Goal: Transaction & Acquisition: Purchase product/service

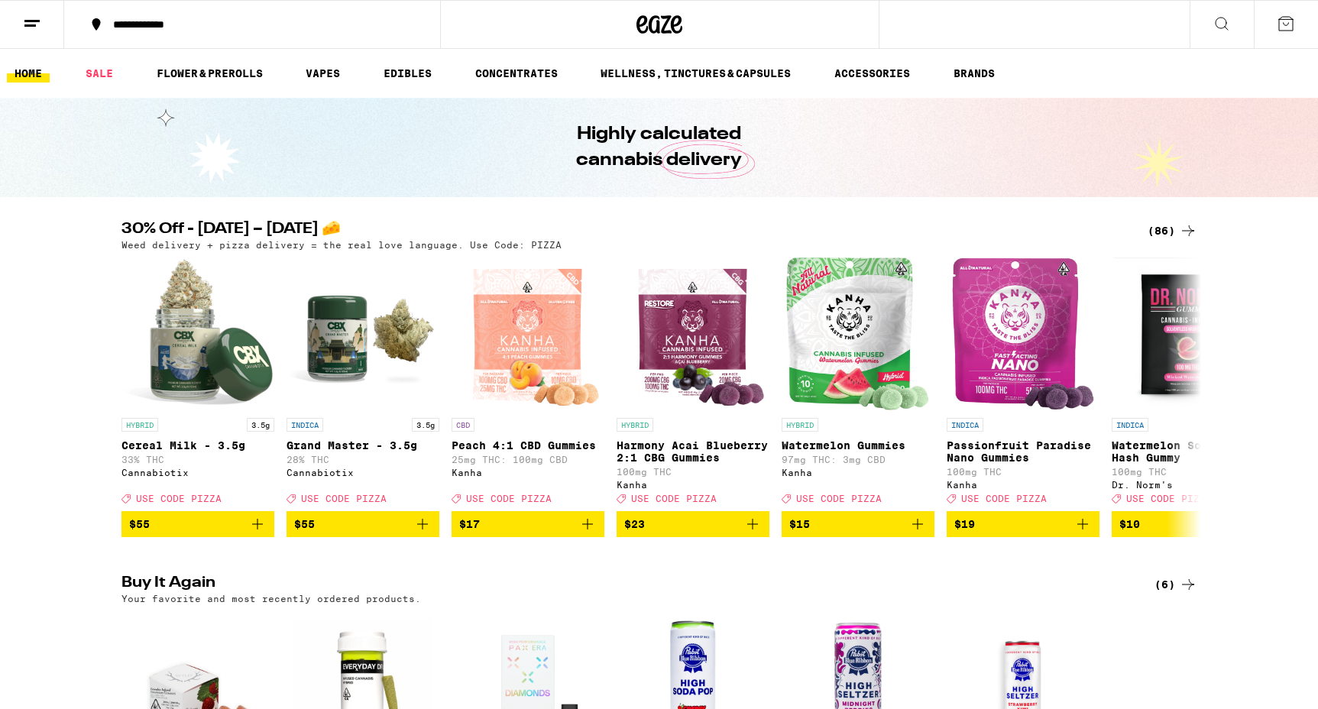
click at [1291, 30] on icon at bounding box center [1286, 24] width 14 height 14
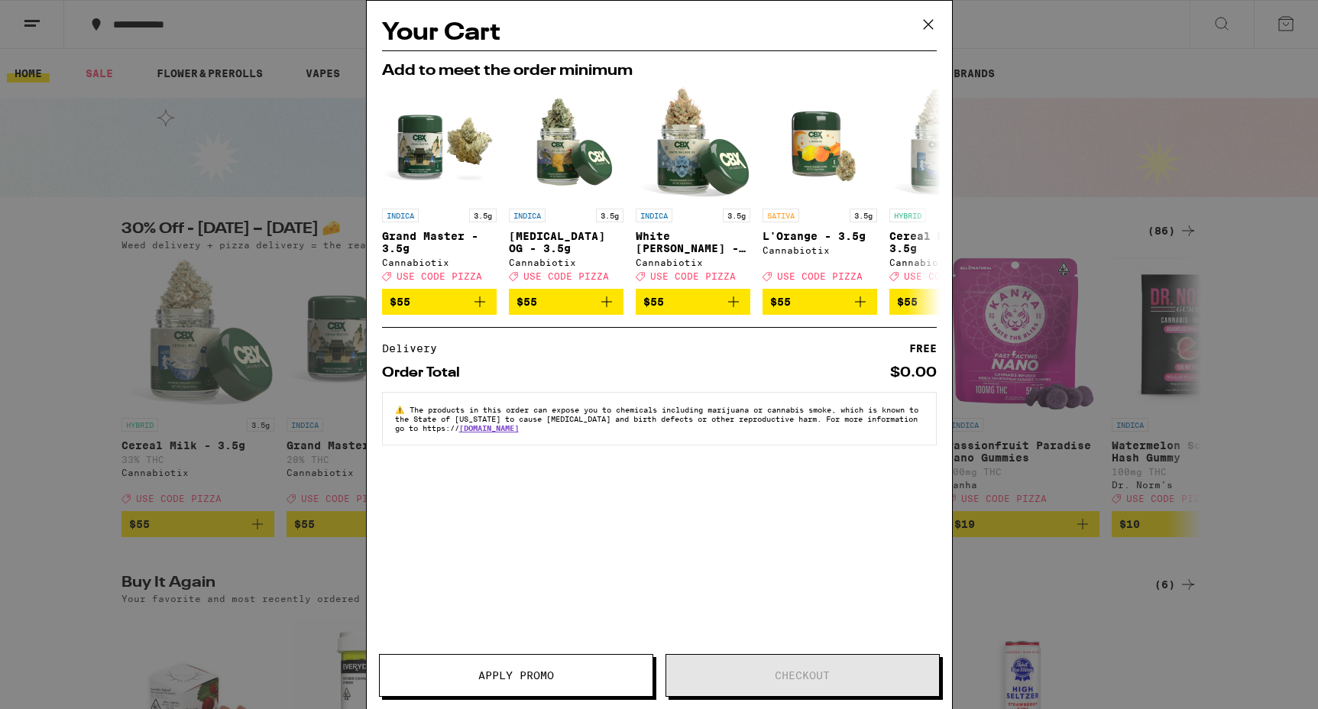
click at [930, 26] on icon at bounding box center [928, 24] width 23 height 23
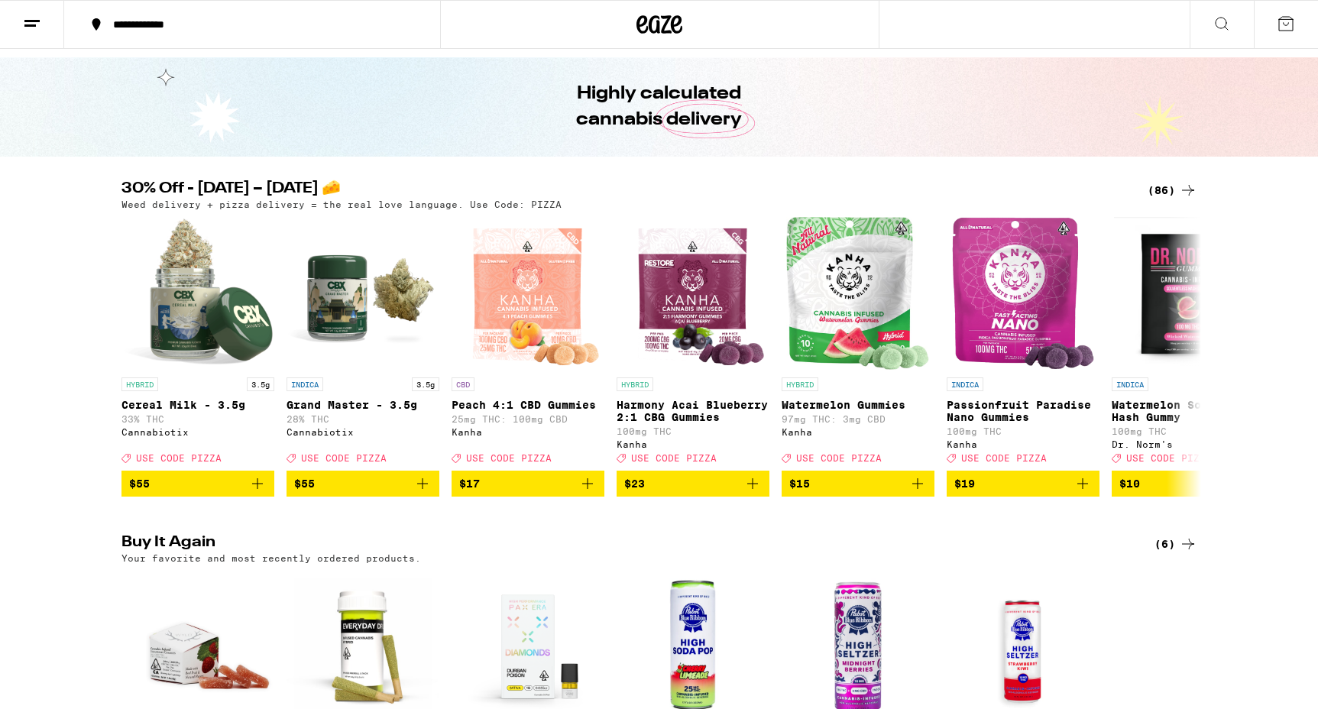
scroll to position [42, 0]
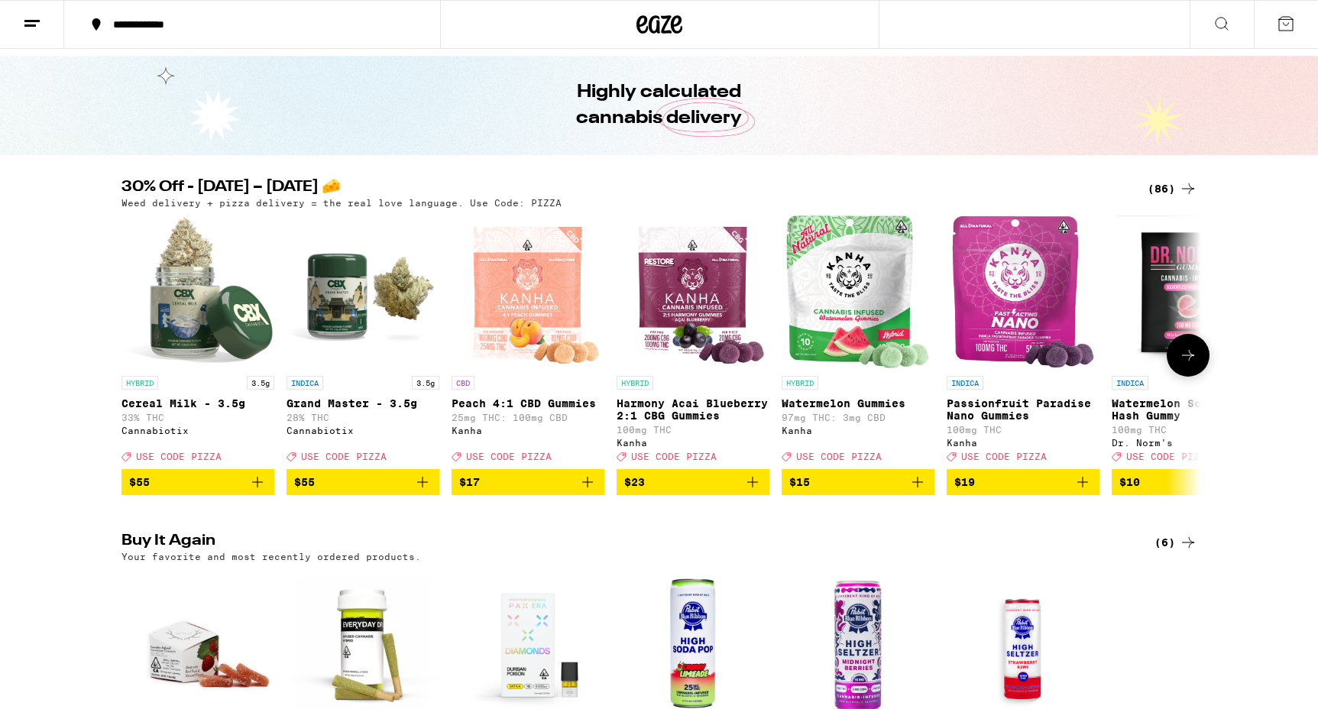
click at [1192, 371] on button at bounding box center [1187, 355] width 43 height 43
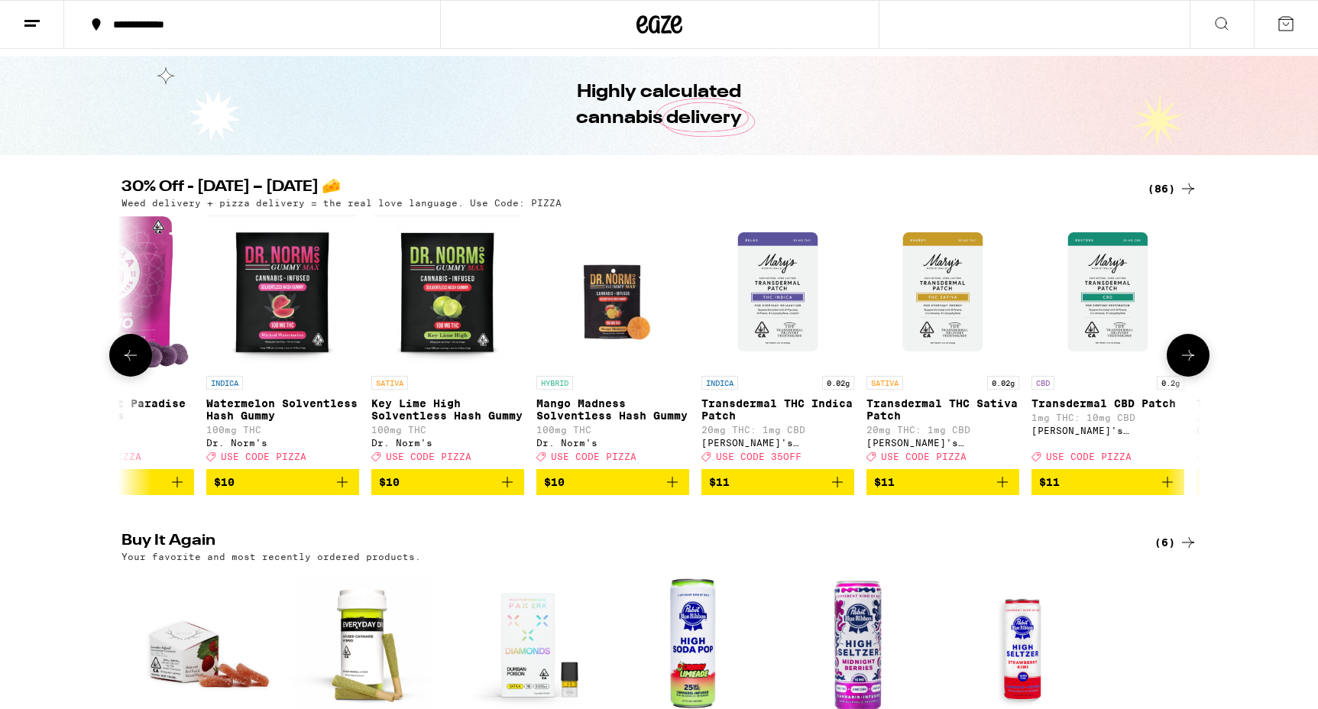
scroll to position [0, 909]
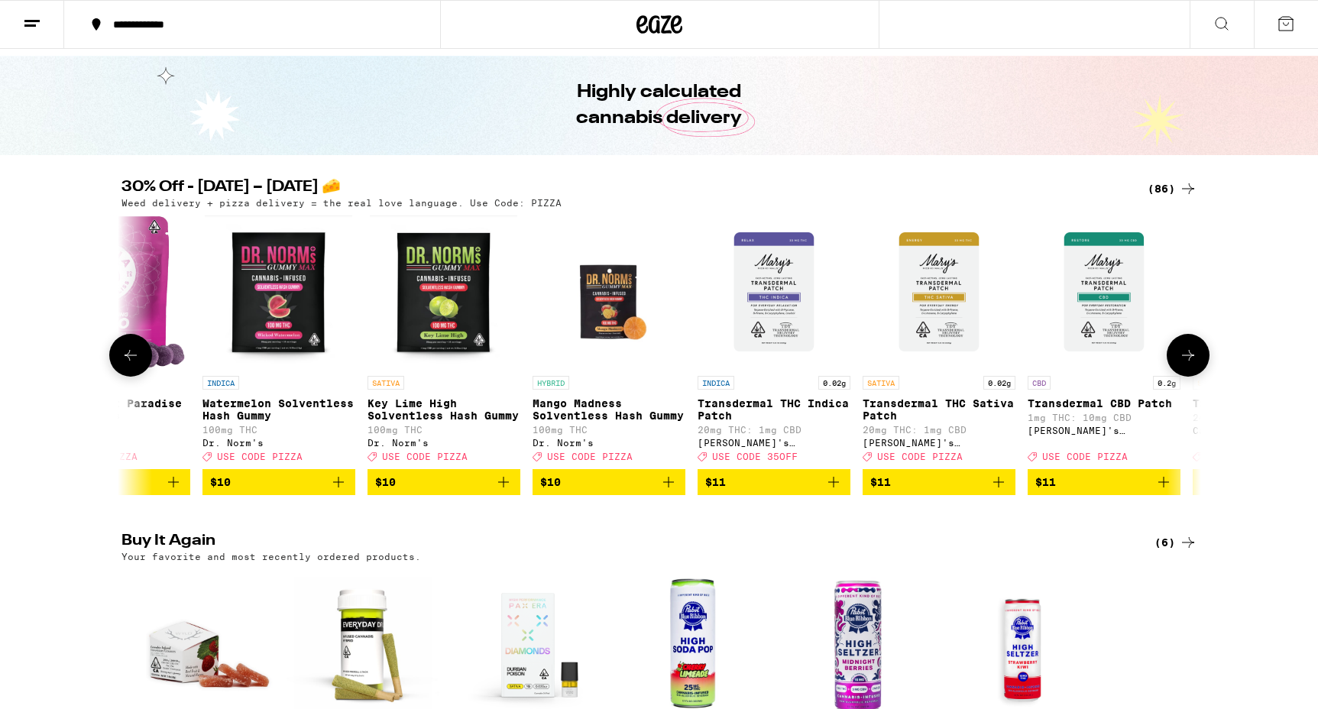
click at [1191, 371] on button at bounding box center [1187, 355] width 43 height 43
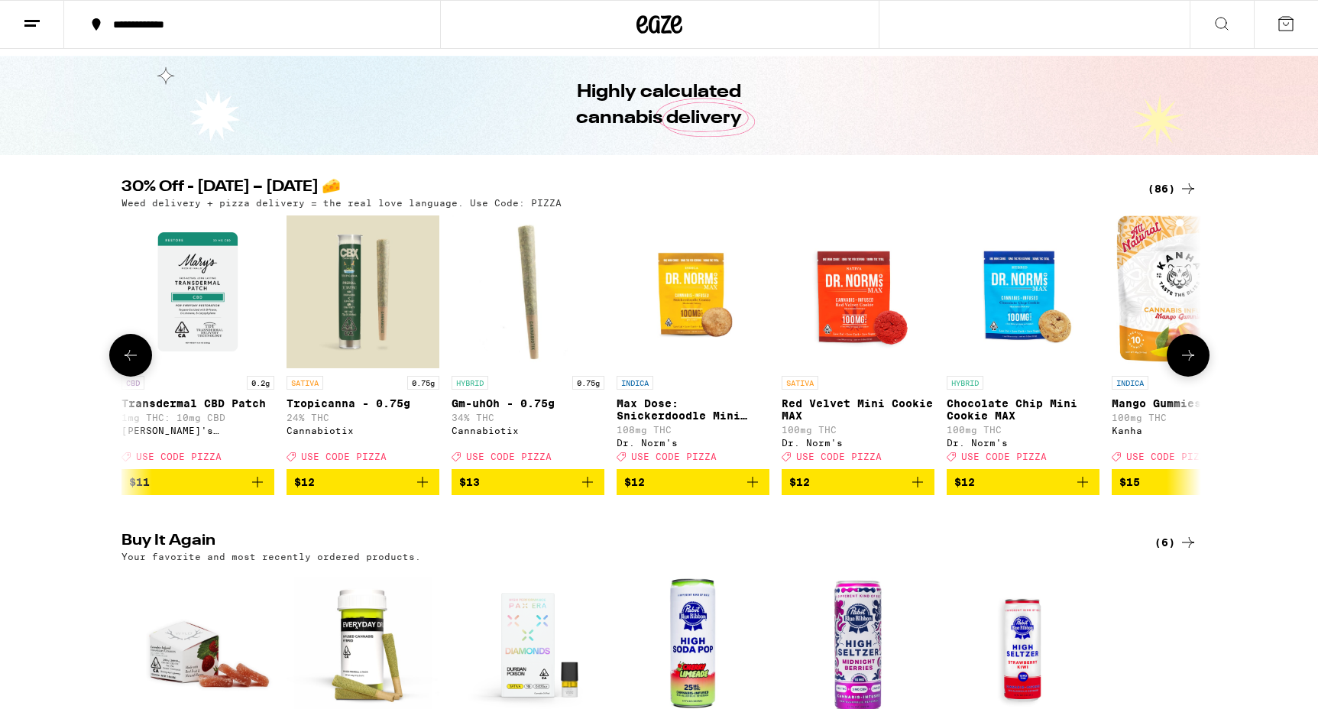
scroll to position [0, 1818]
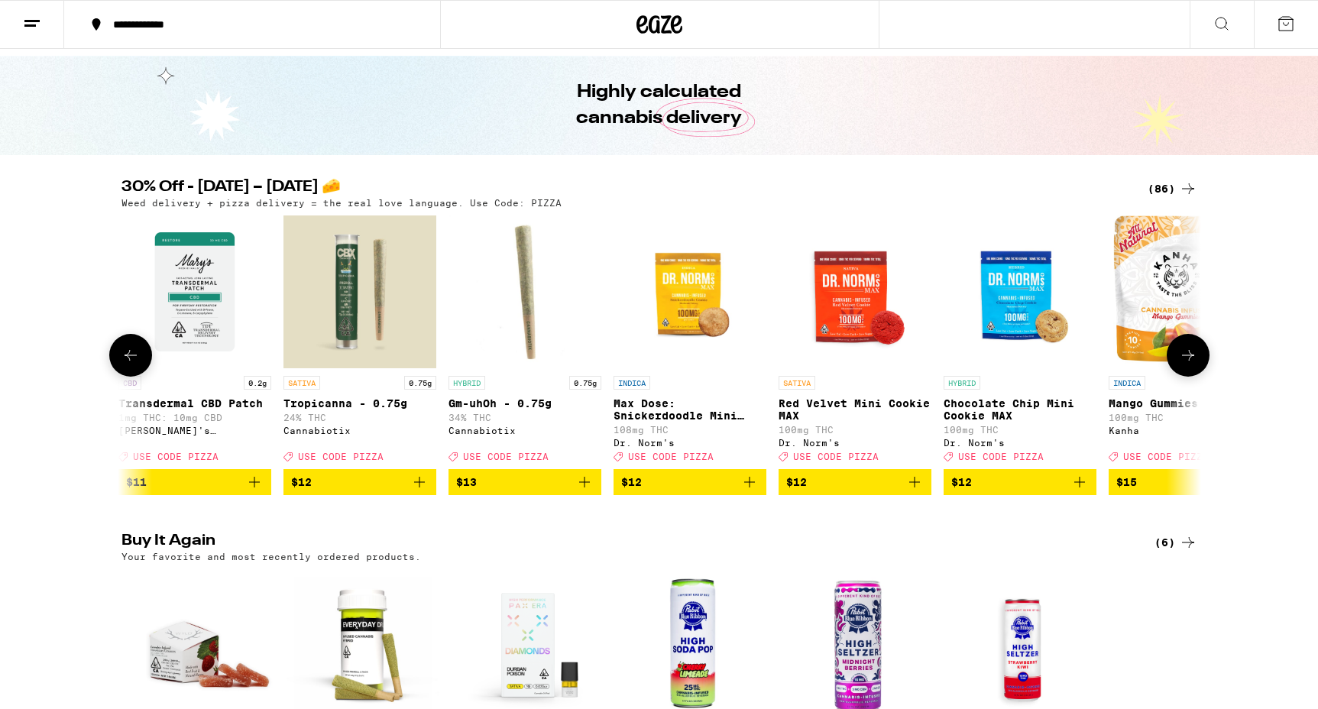
click at [1192, 364] on icon at bounding box center [1188, 355] width 18 height 18
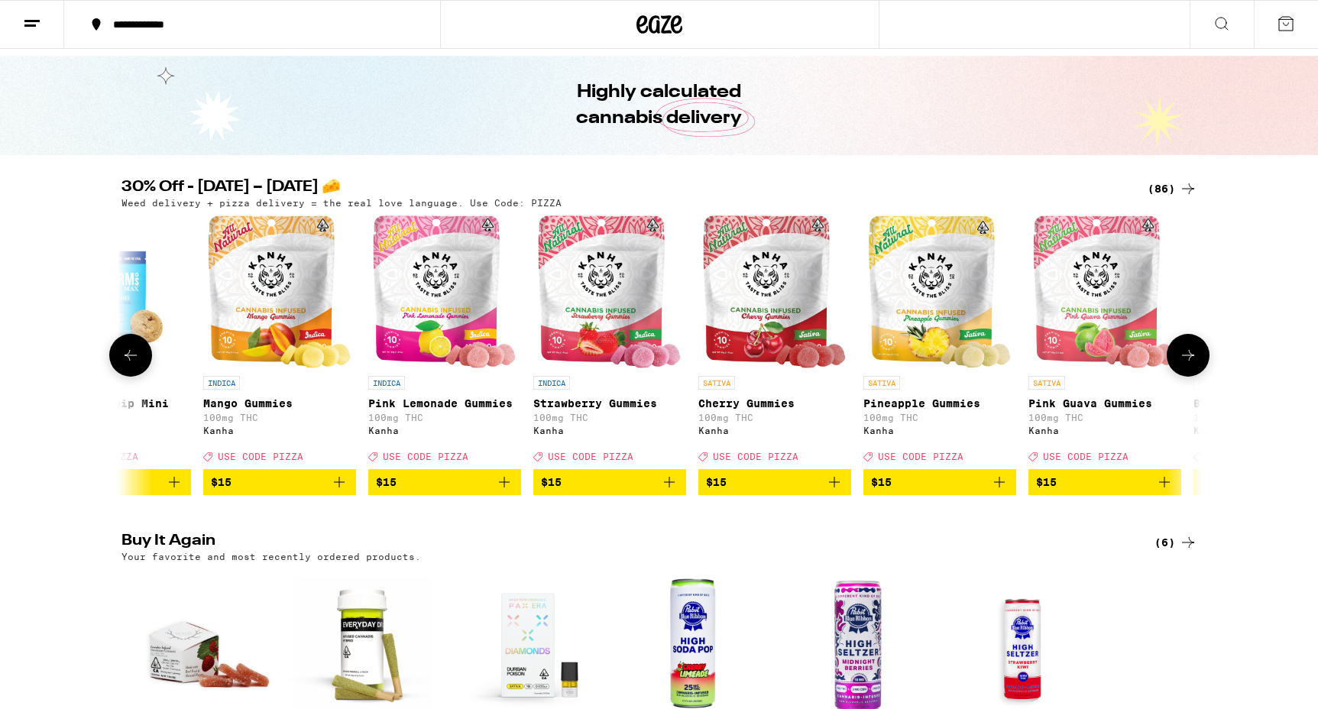
scroll to position [0, 2727]
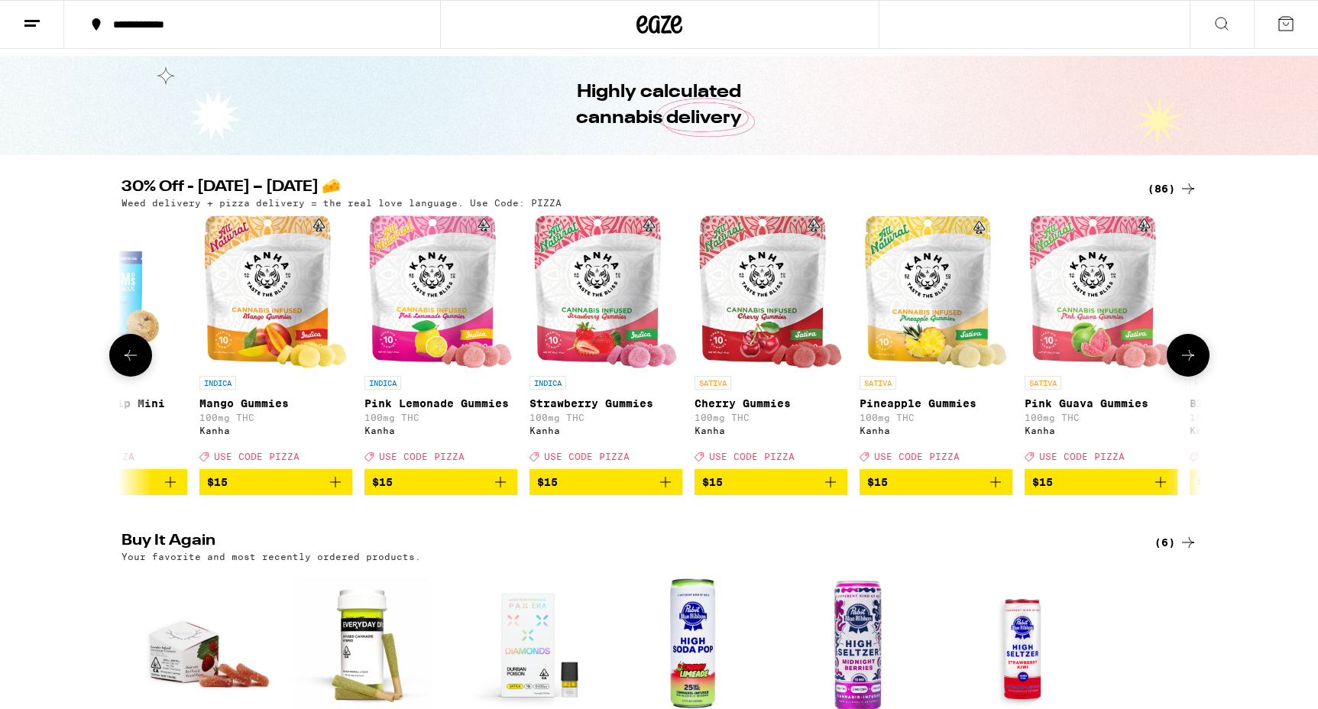
click at [1192, 364] on icon at bounding box center [1188, 355] width 18 height 18
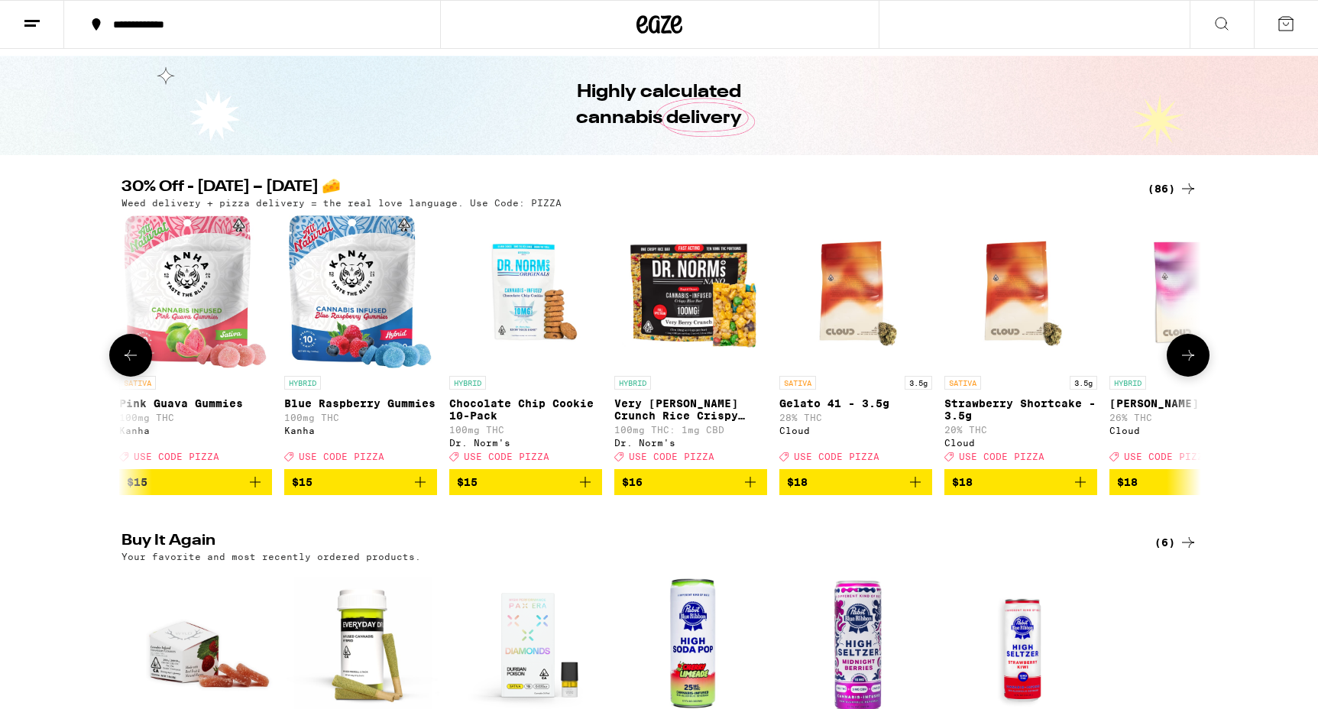
scroll to position [0, 3636]
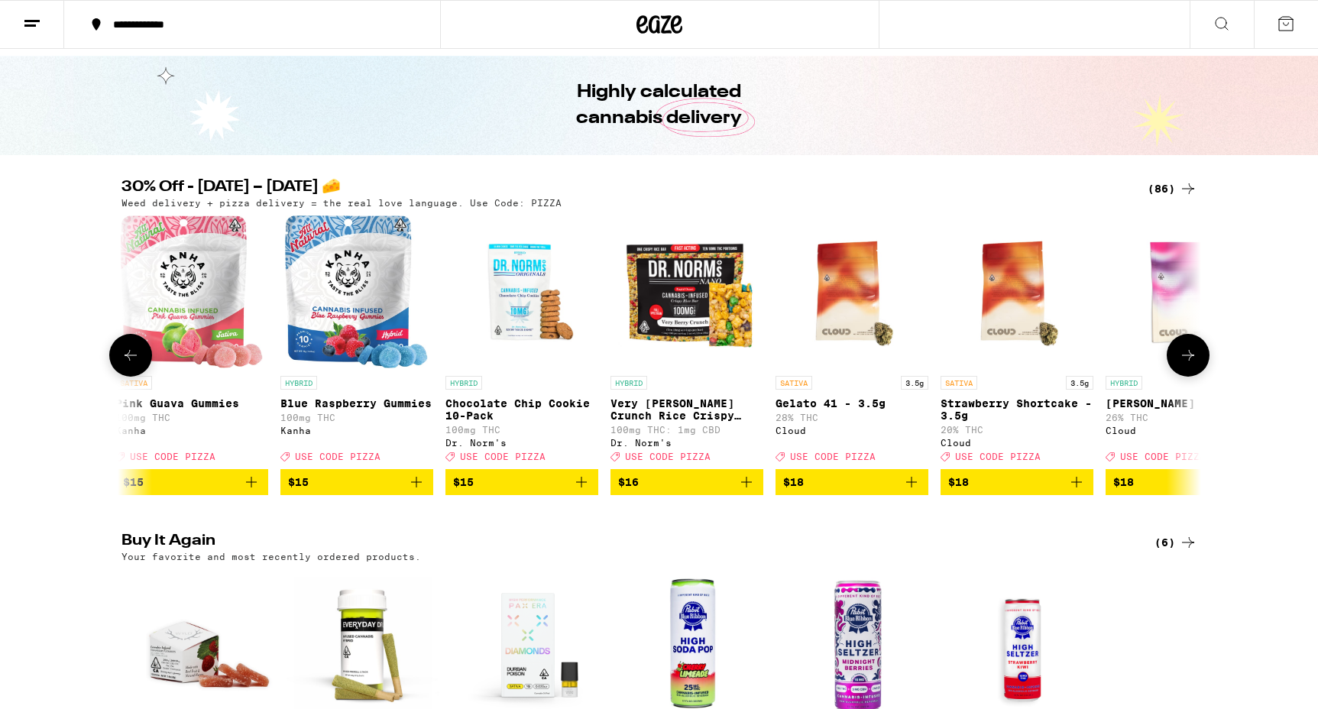
click at [1192, 364] on icon at bounding box center [1188, 355] width 18 height 18
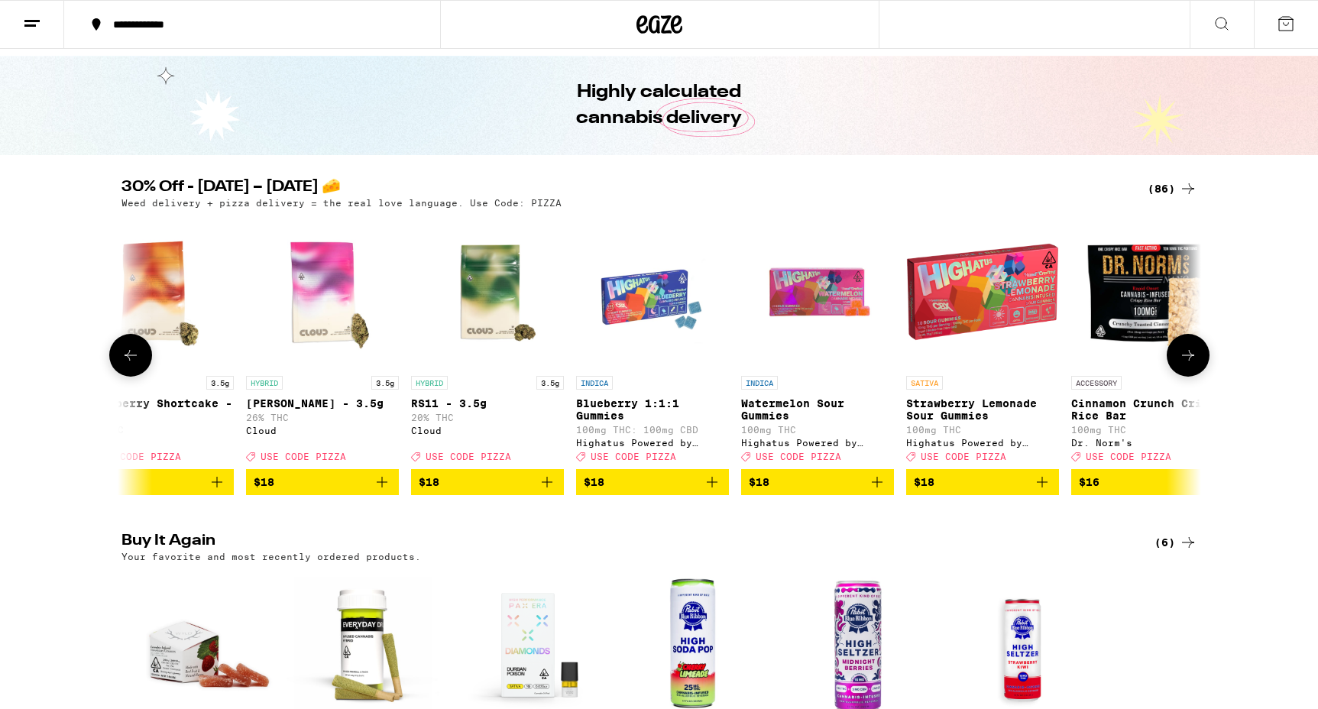
scroll to position [0, 4545]
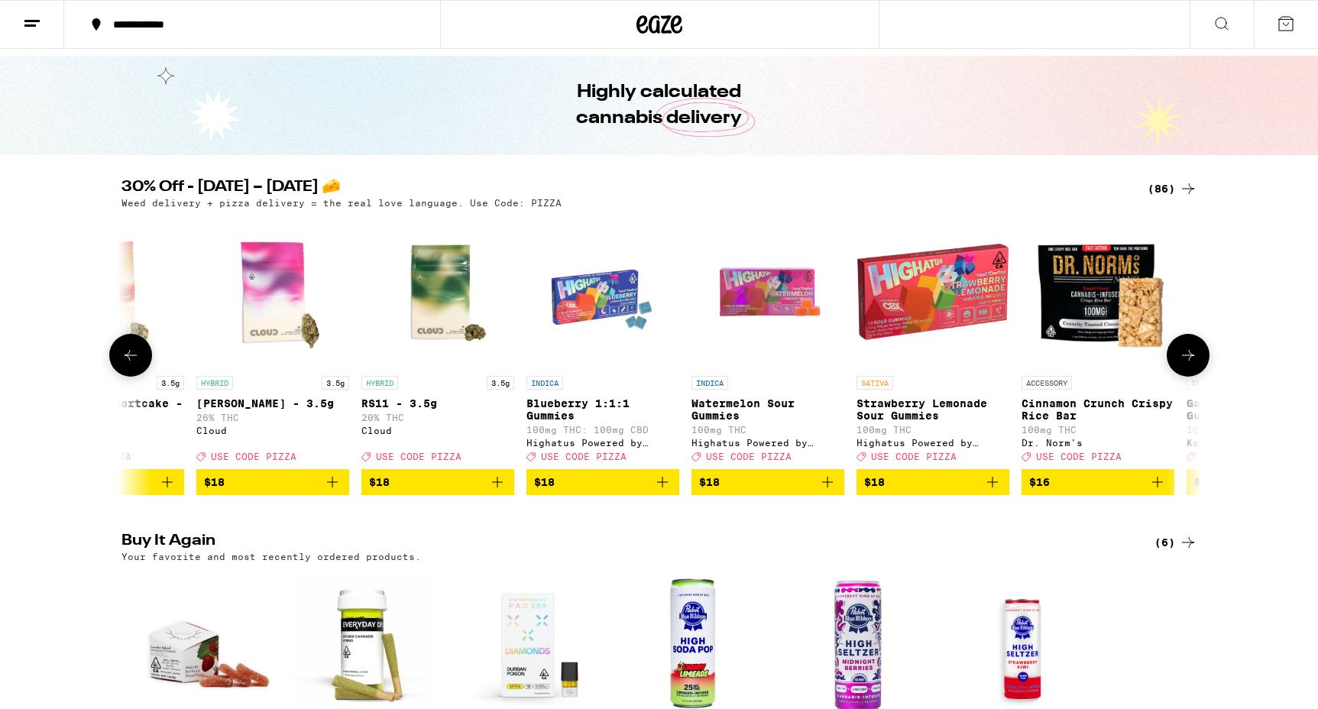
click at [662, 491] on icon "Add to bag" at bounding box center [662, 482] width 18 height 18
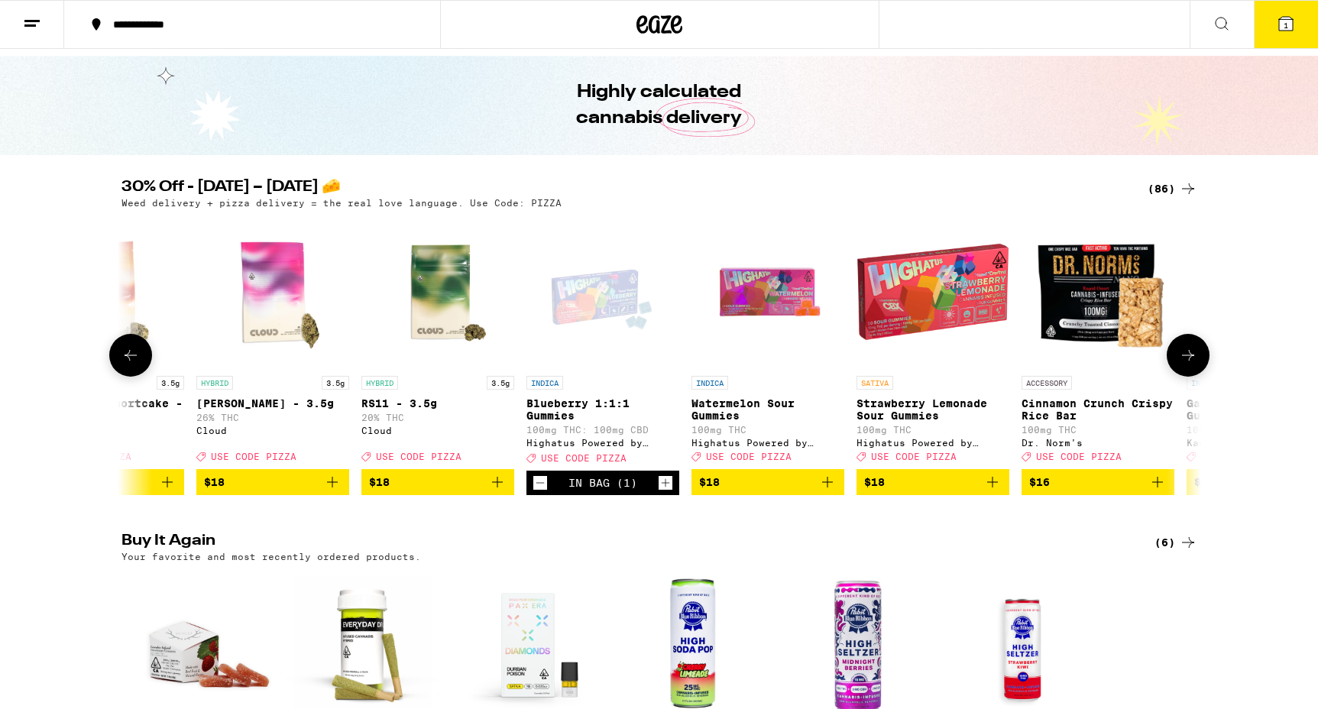
scroll to position [91, 0]
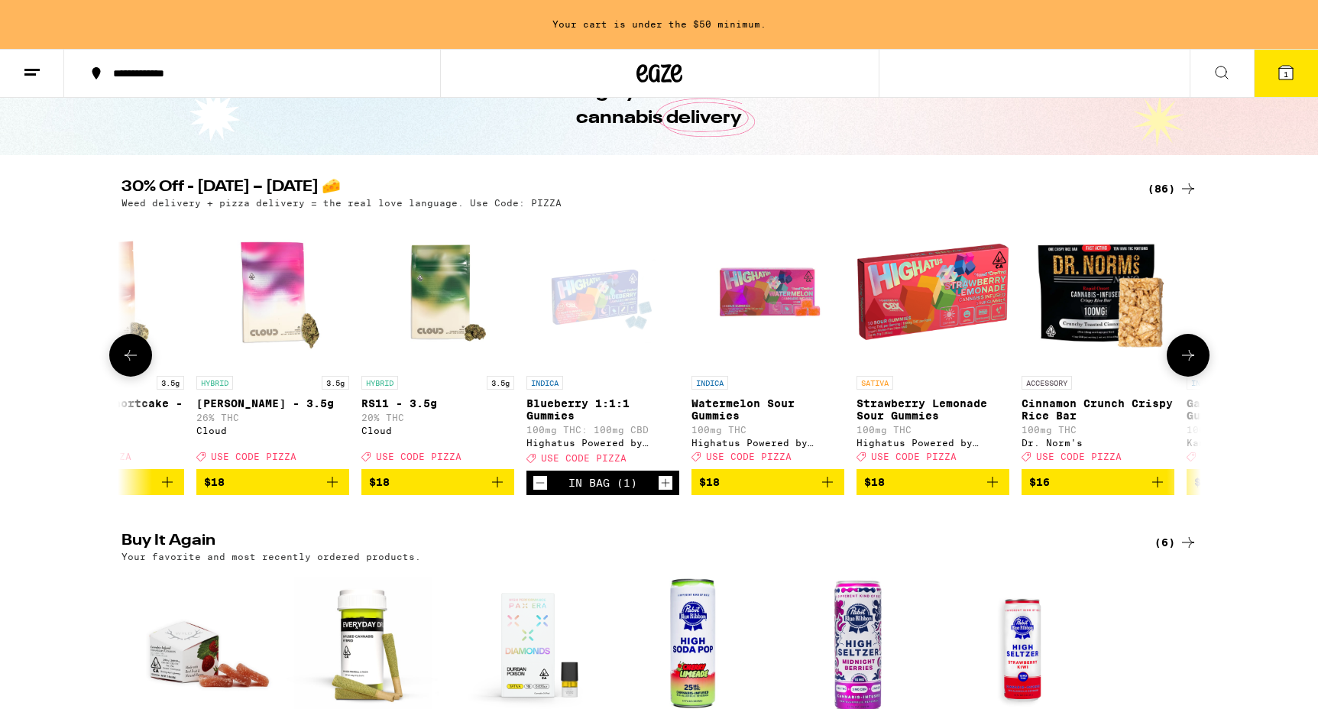
click at [1189, 361] on icon at bounding box center [1188, 355] width 12 height 11
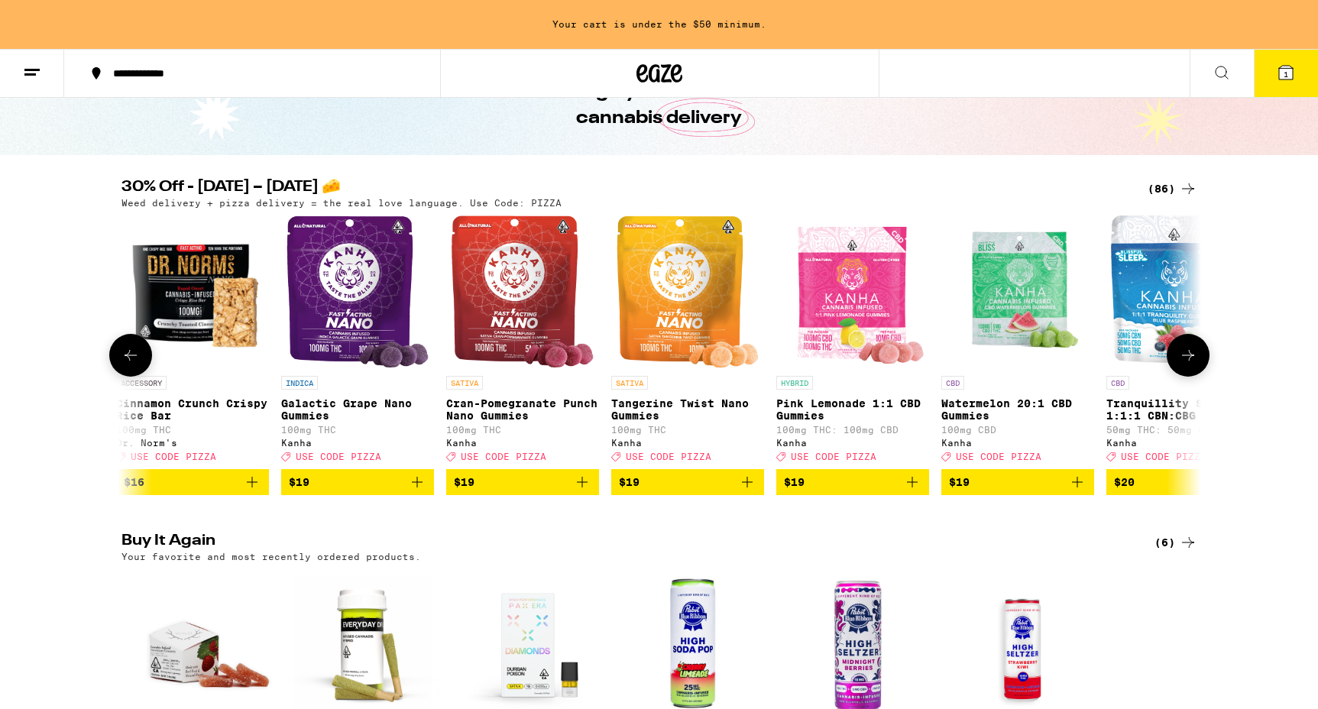
scroll to position [0, 5454]
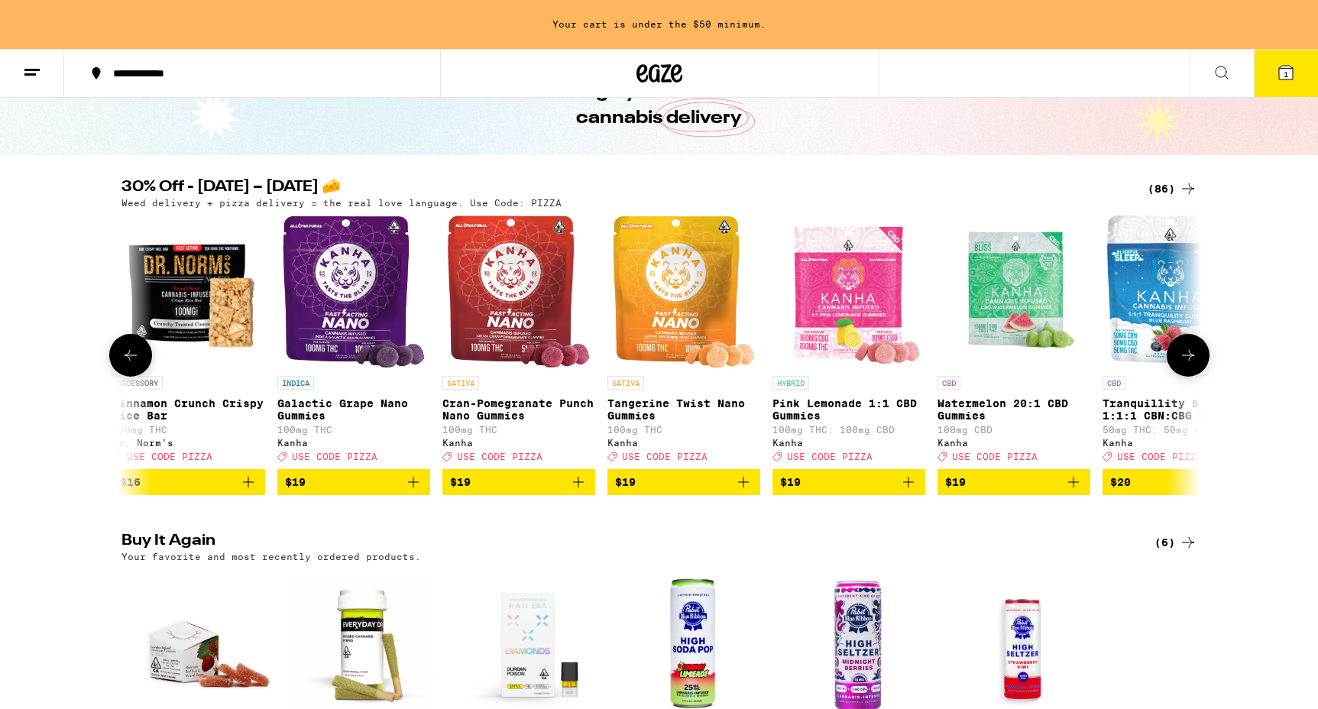
click at [1189, 361] on icon at bounding box center [1188, 355] width 12 height 11
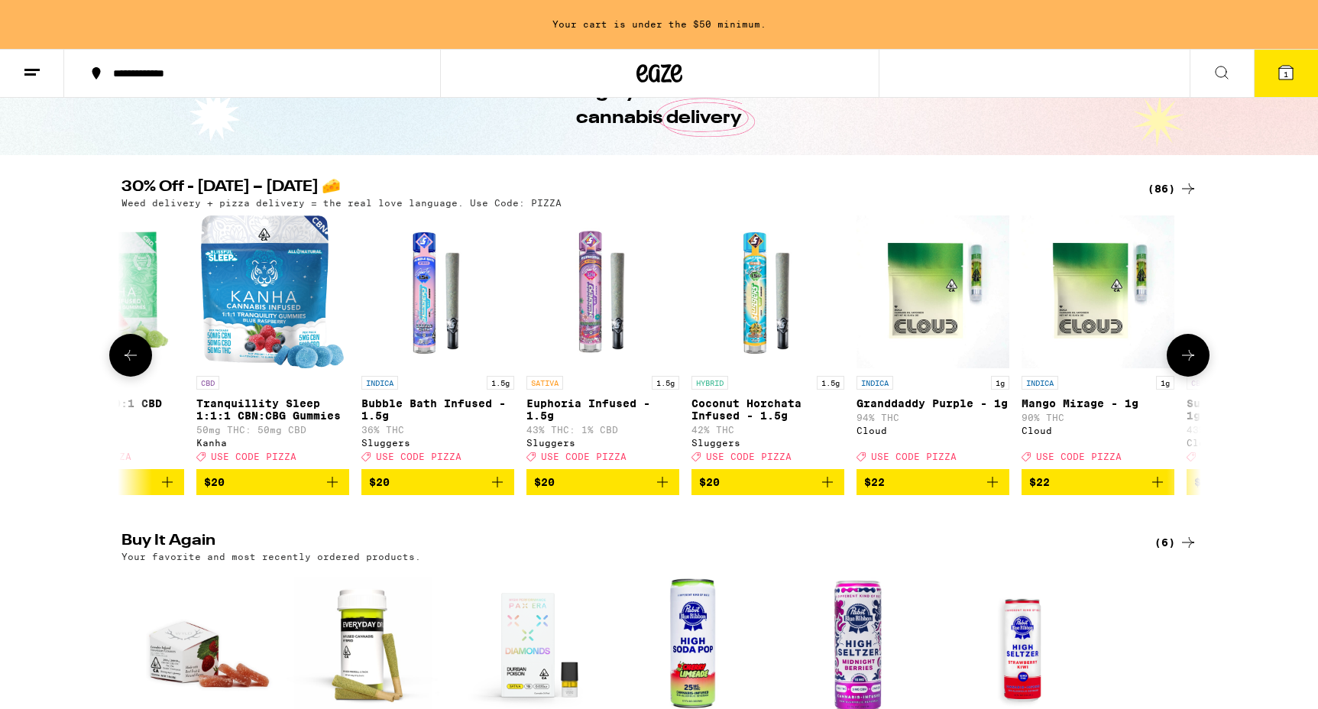
scroll to position [0, 6363]
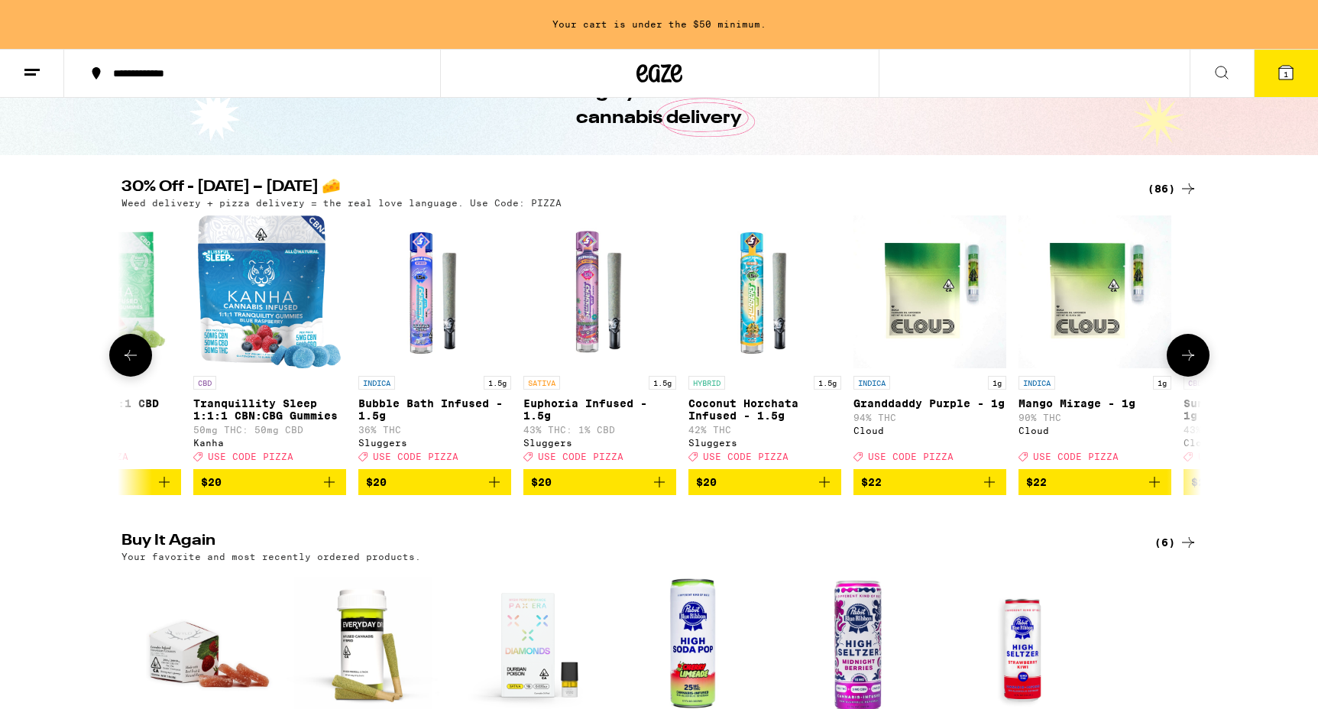
click at [1189, 361] on icon at bounding box center [1188, 355] width 12 height 11
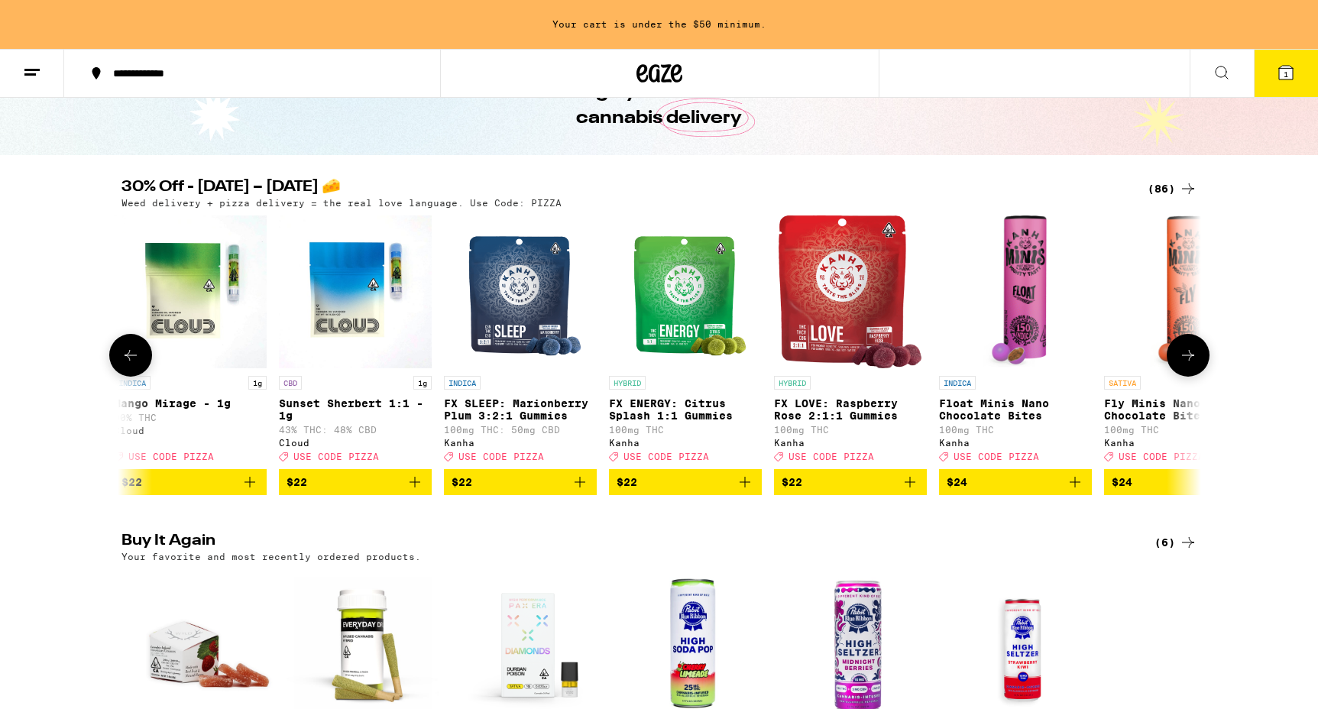
scroll to position [0, 7272]
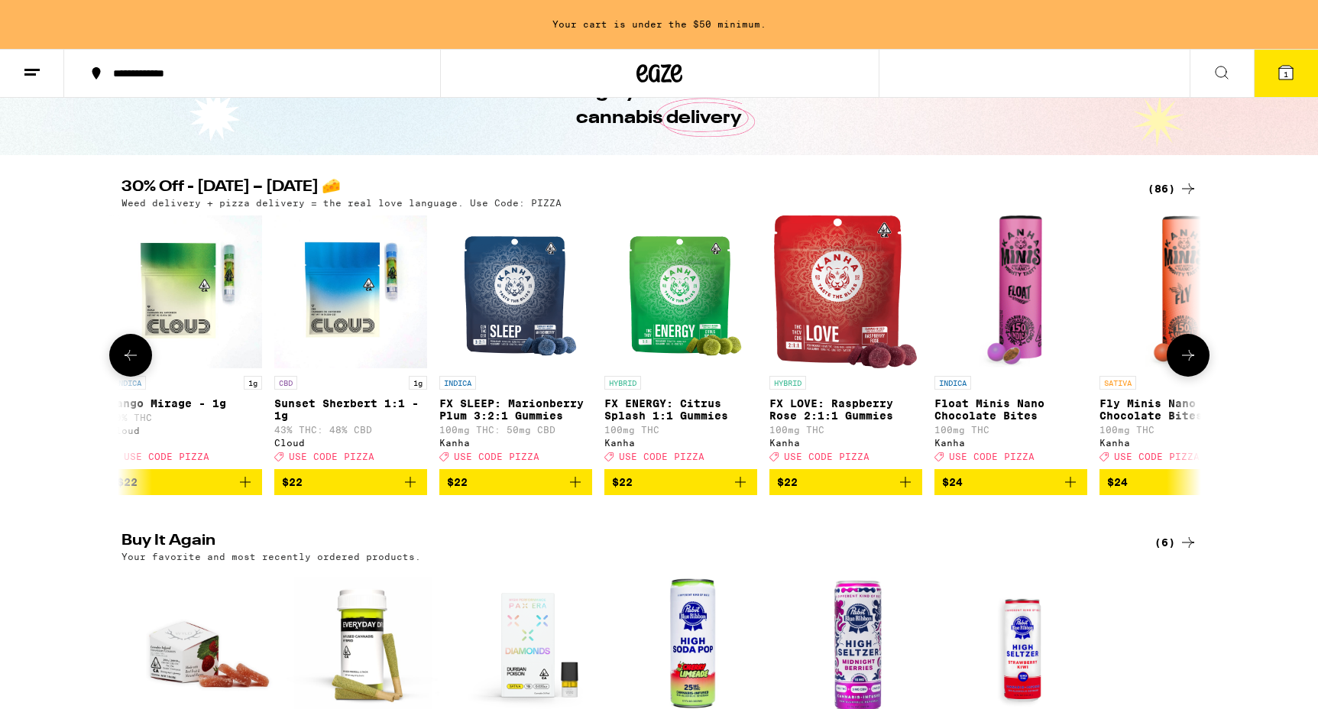
click at [1189, 361] on icon at bounding box center [1188, 355] width 12 height 11
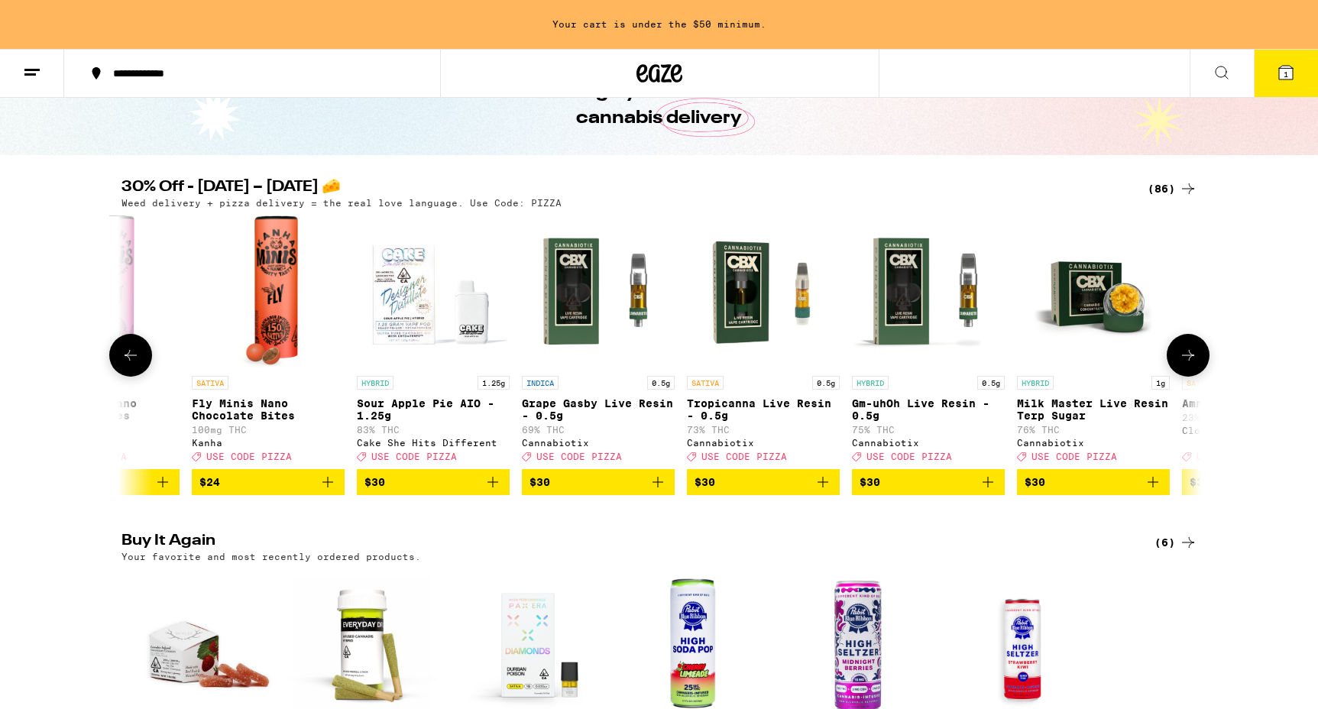
scroll to position [0, 8181]
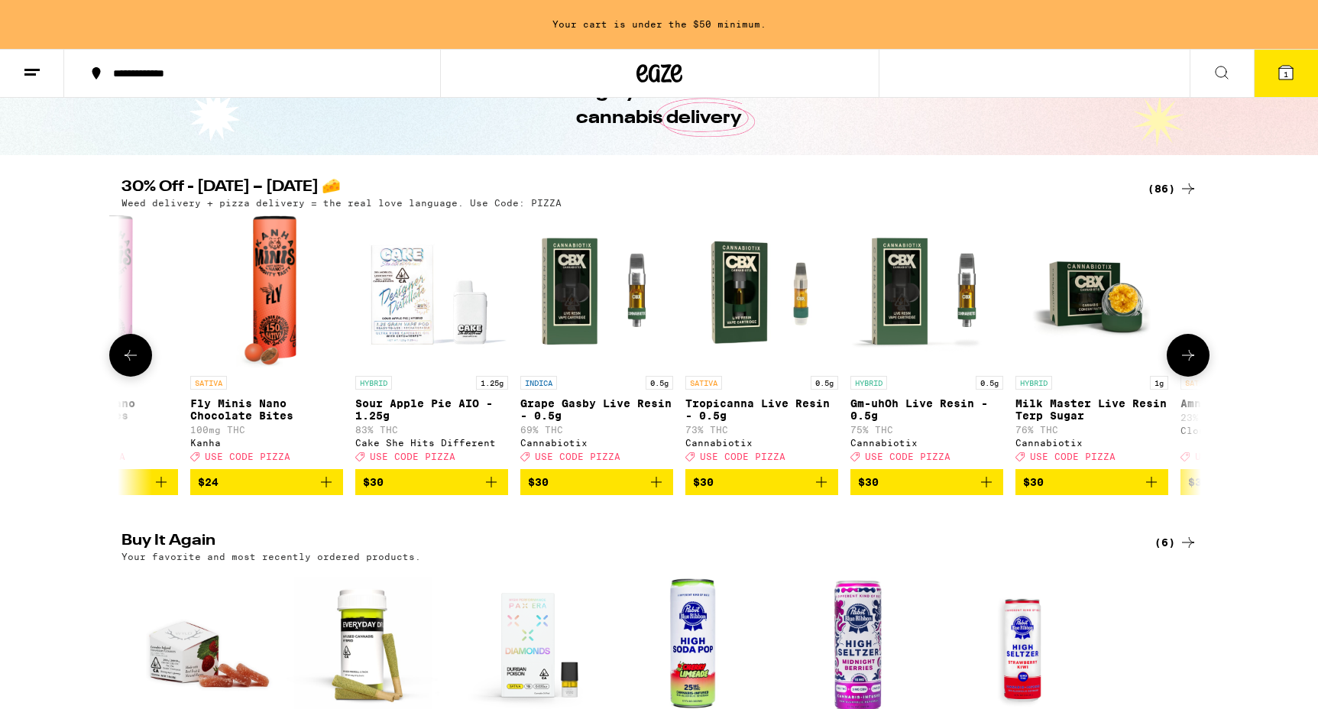
click at [1189, 361] on icon at bounding box center [1188, 355] width 12 height 11
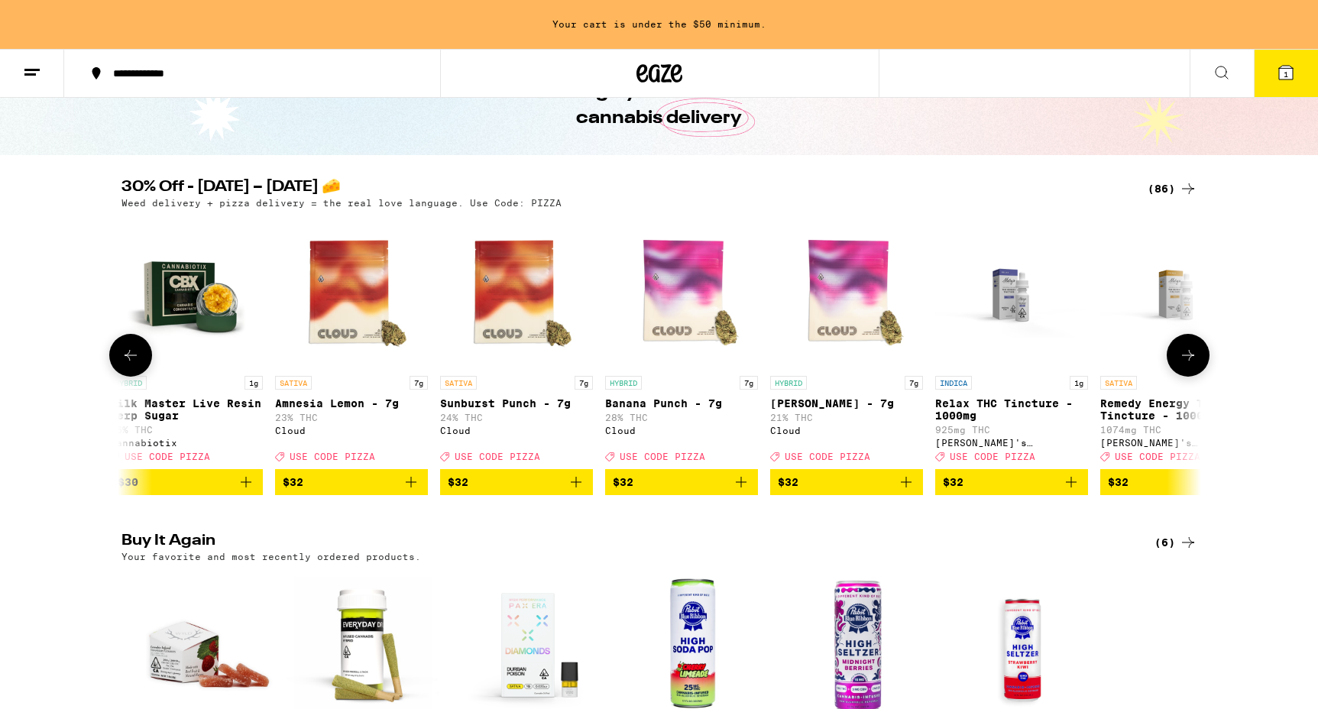
scroll to position [0, 9090]
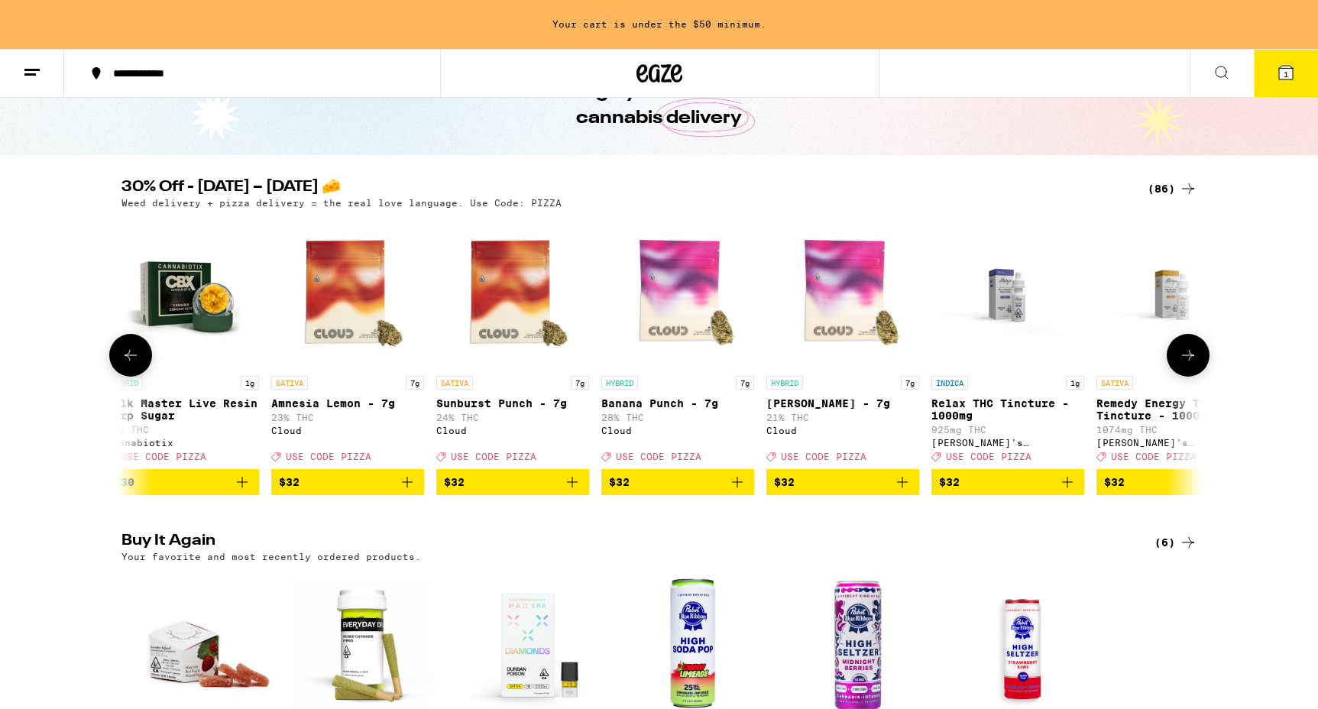
click at [1186, 364] on icon at bounding box center [1188, 355] width 18 height 18
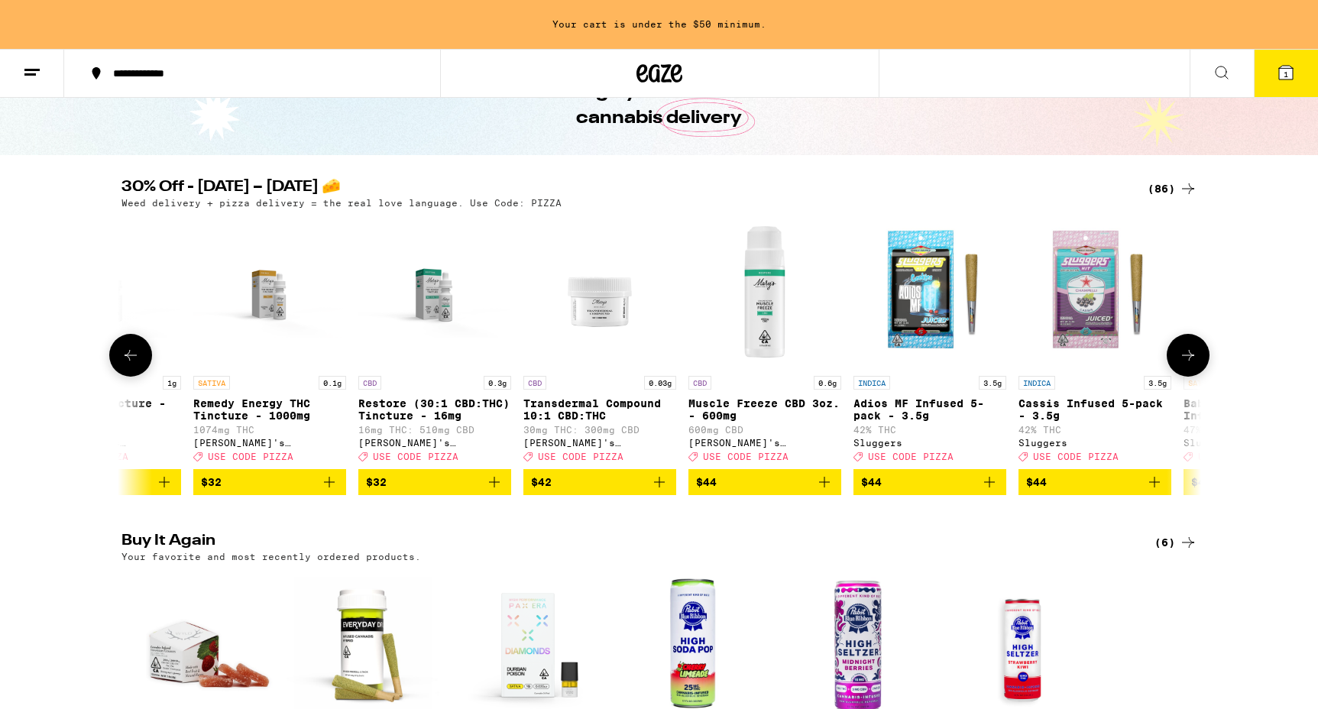
scroll to position [0, 9999]
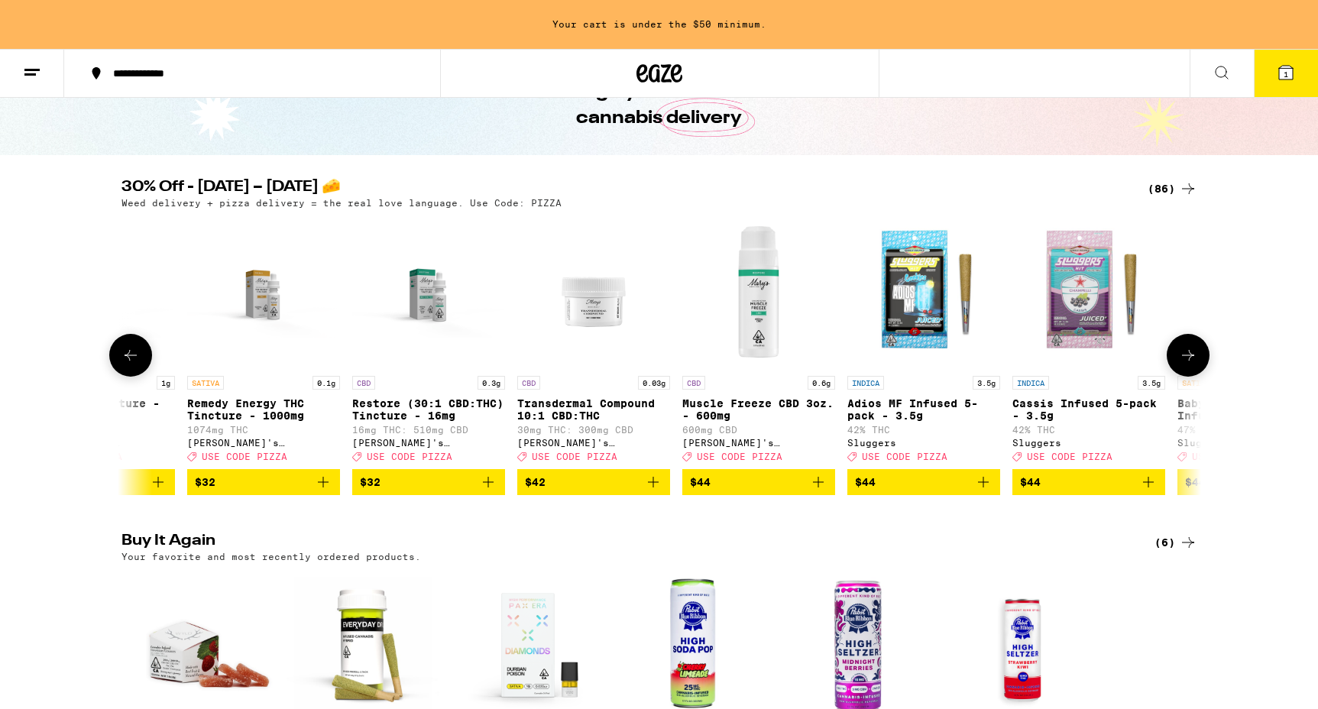
click at [1186, 364] on icon at bounding box center [1188, 355] width 18 height 18
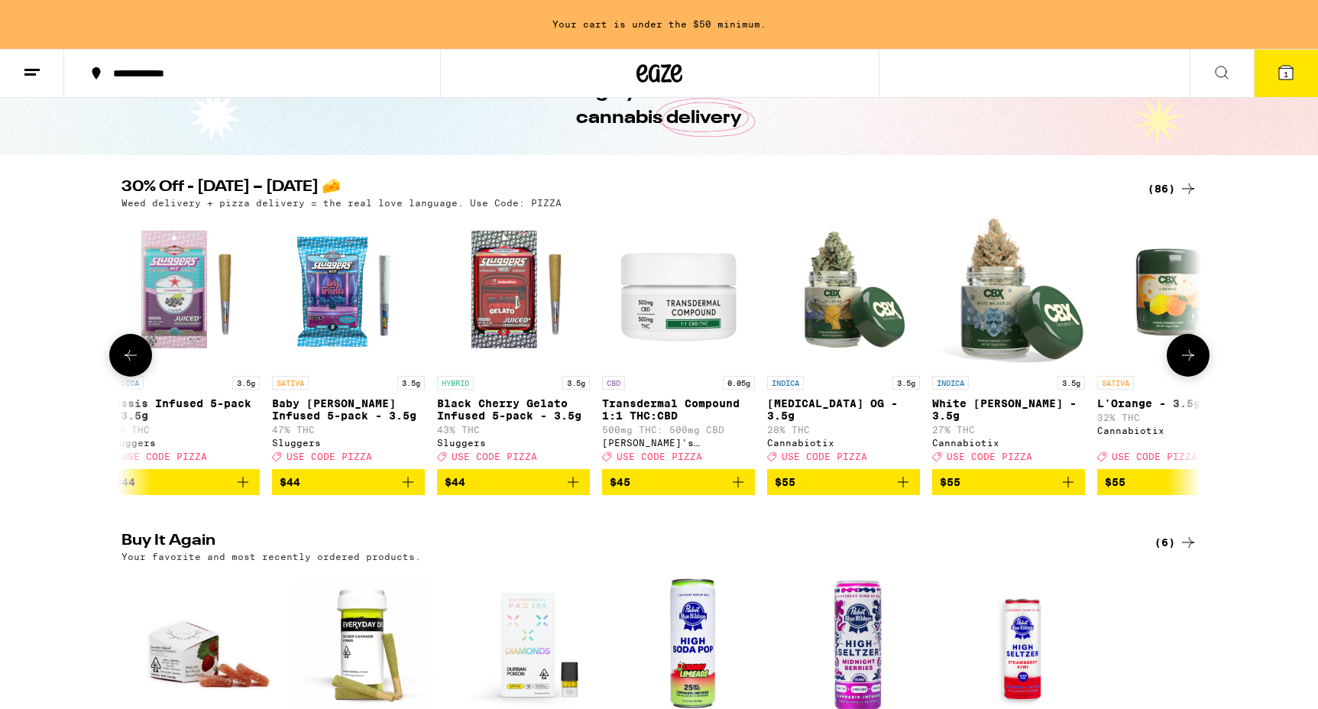
scroll to position [0, 10908]
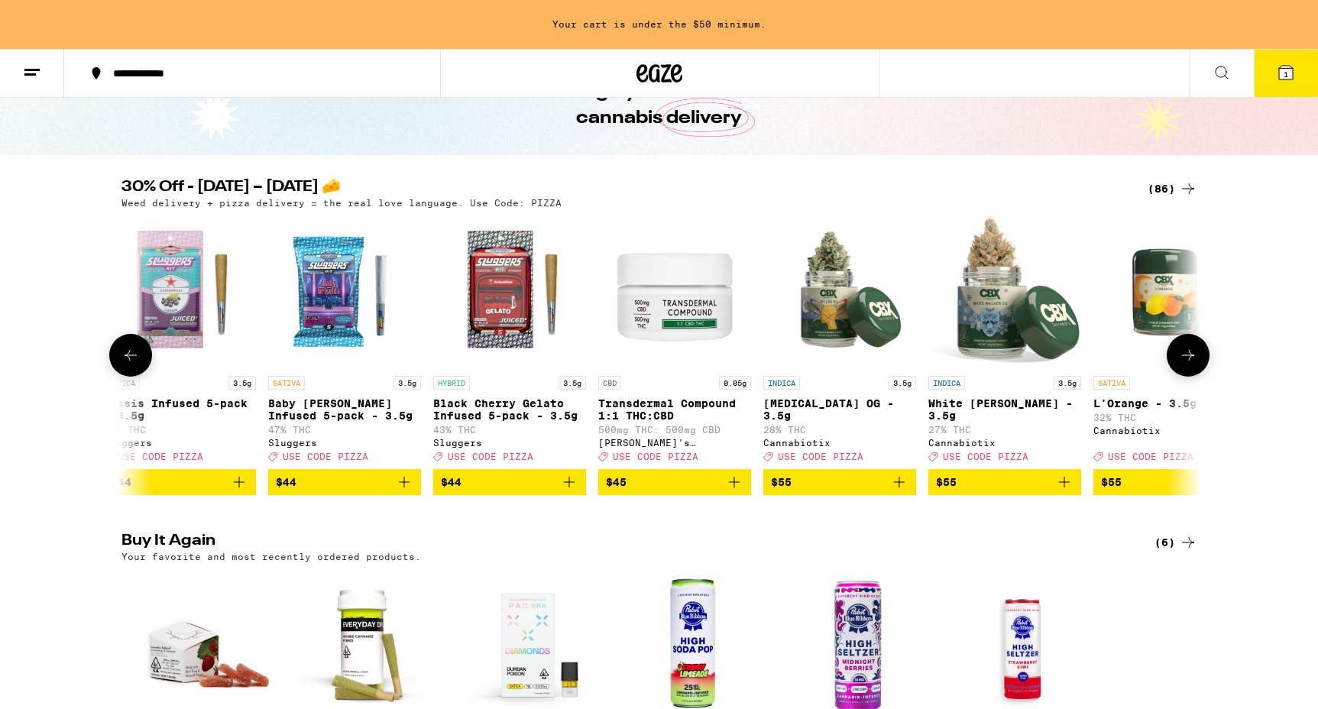
click at [1186, 364] on icon at bounding box center [1188, 355] width 18 height 18
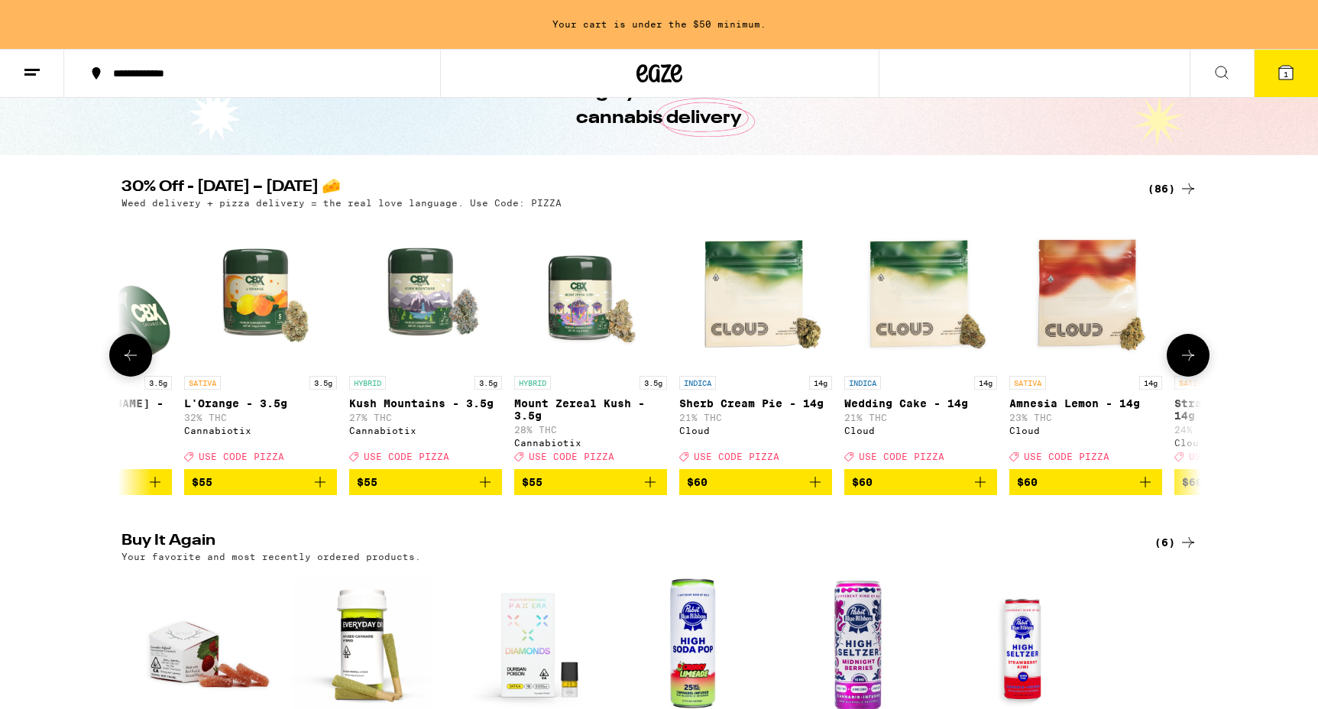
click at [1186, 364] on icon at bounding box center [1188, 355] width 18 height 18
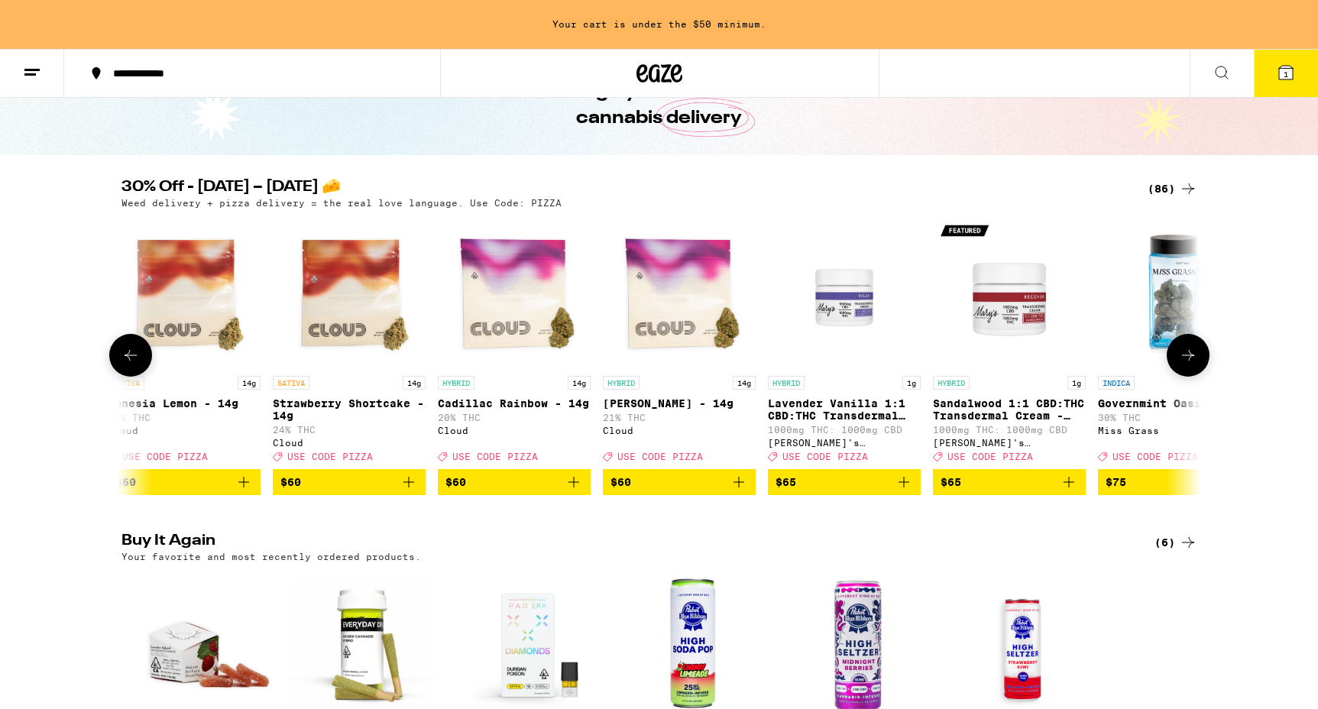
scroll to position [0, 12726]
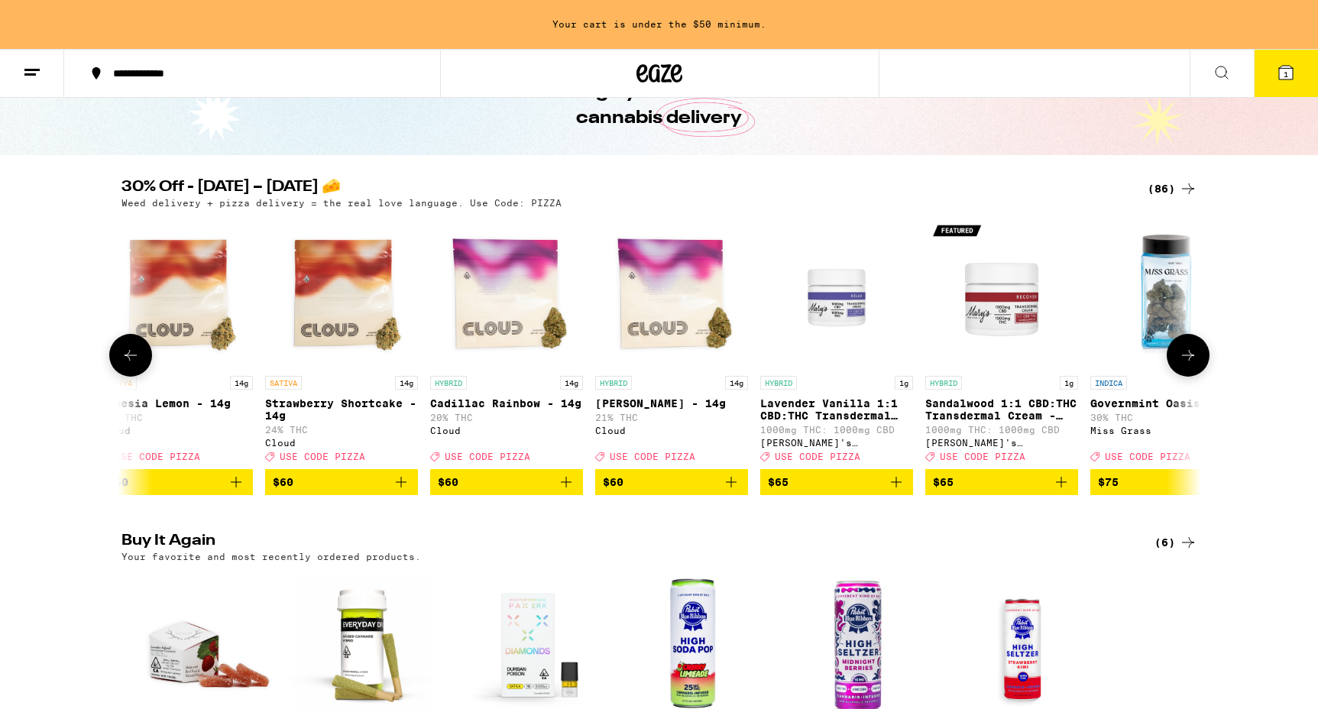
click at [1186, 364] on icon at bounding box center [1188, 355] width 18 height 18
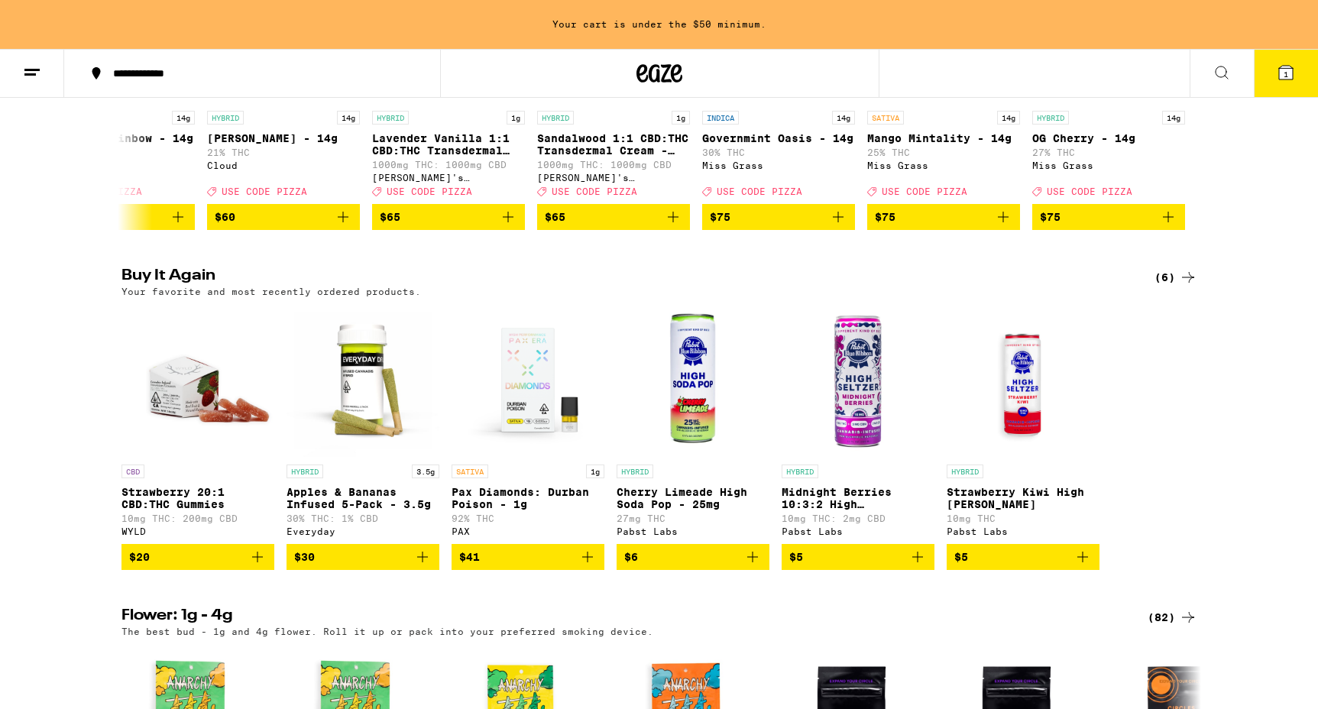
scroll to position [357, 0]
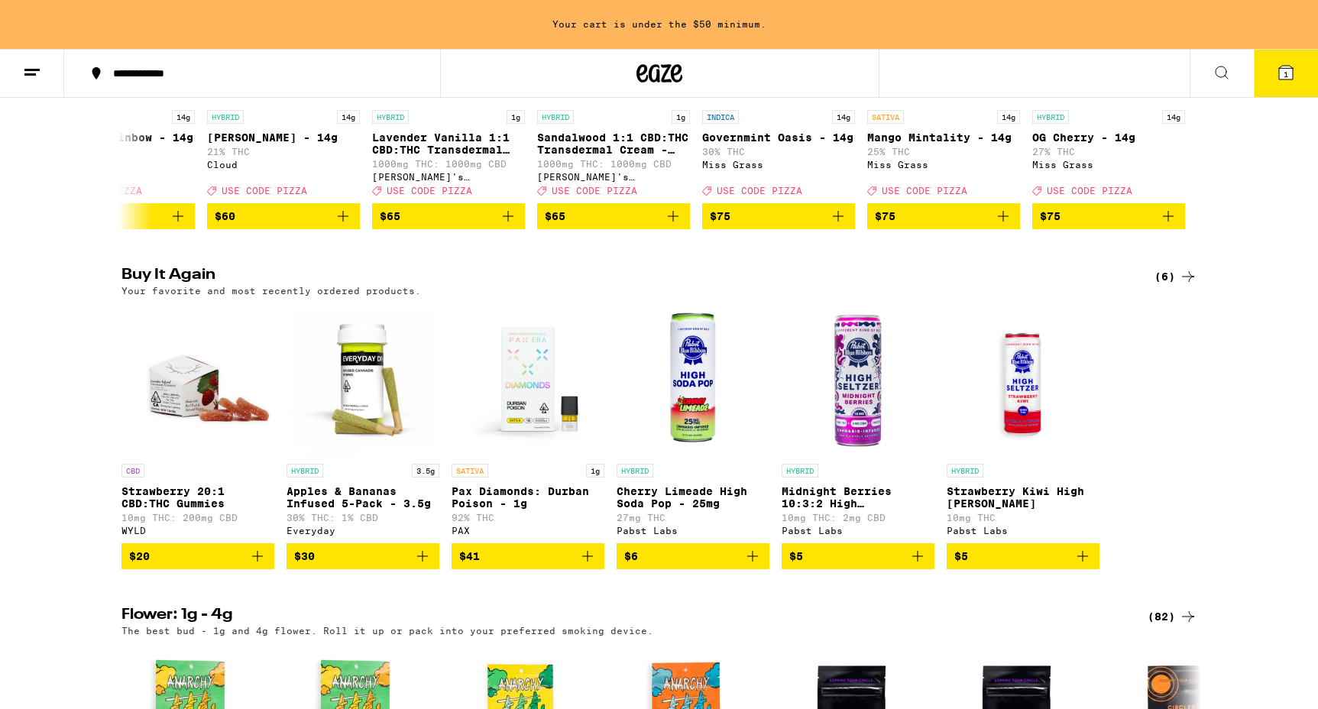
click at [1289, 79] on icon at bounding box center [1286, 73] width 14 height 14
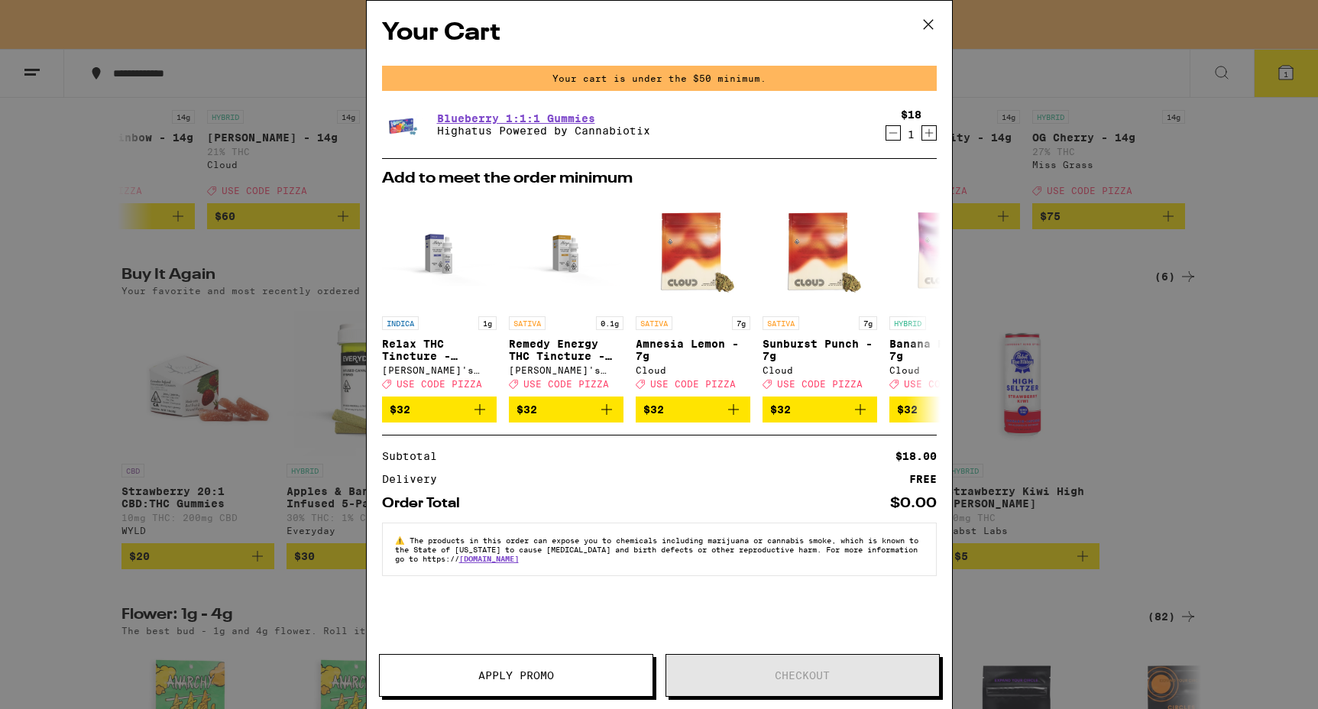
click at [533, 675] on span "Apply Promo" at bounding box center [516, 675] width 76 height 11
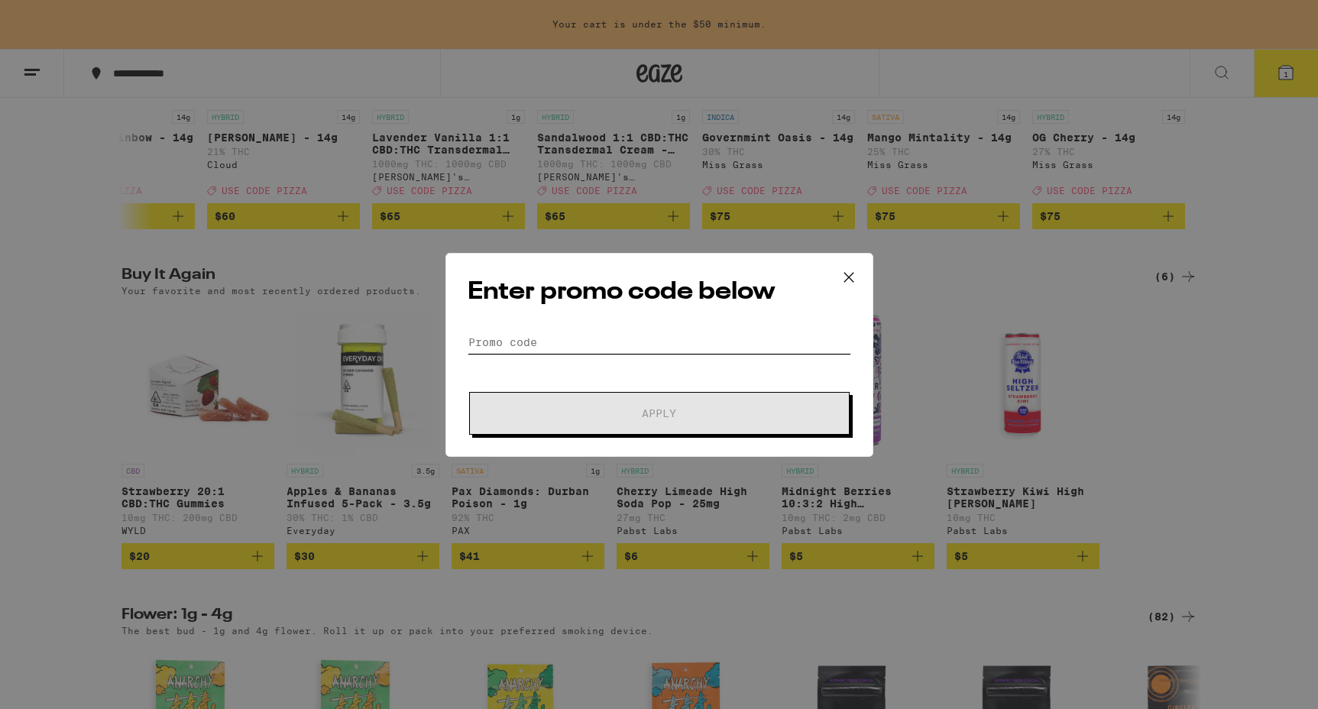
click at [548, 343] on input "Promo Code" at bounding box center [658, 342] width 383 height 23
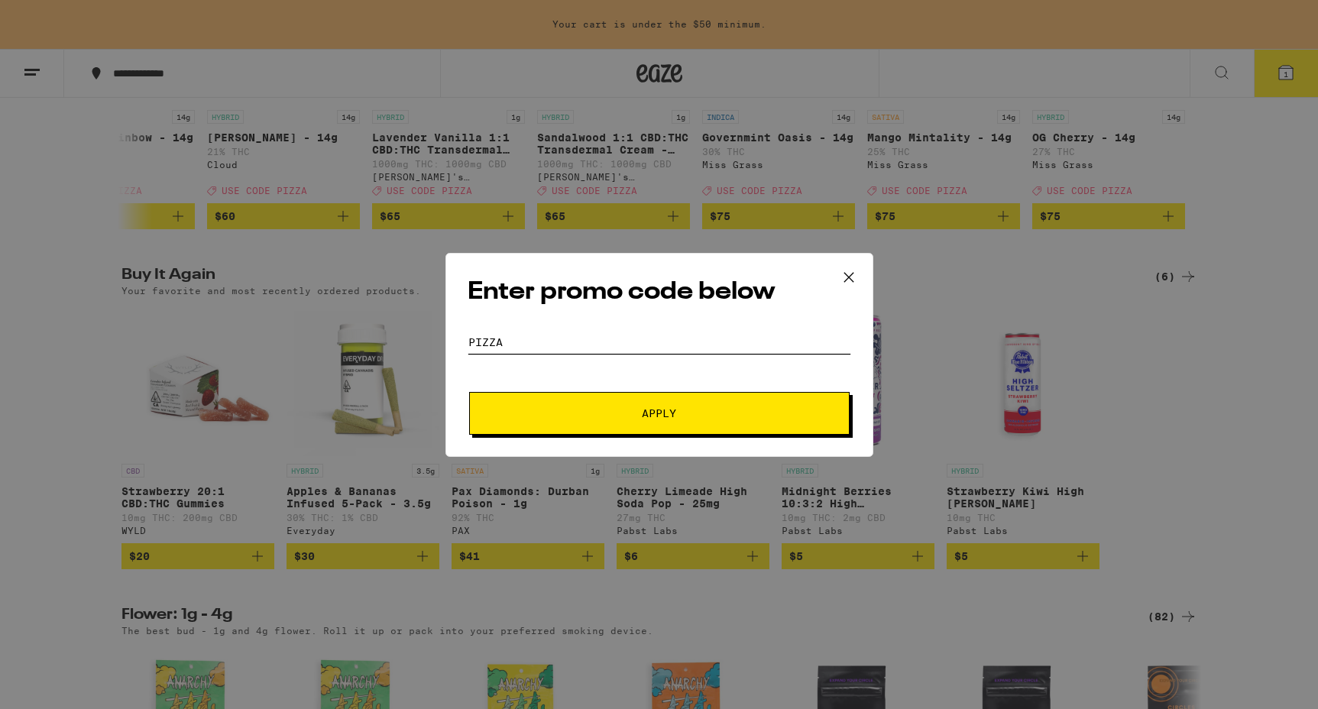
type input "pizza"
click at [705, 404] on button "Apply" at bounding box center [659, 413] width 380 height 43
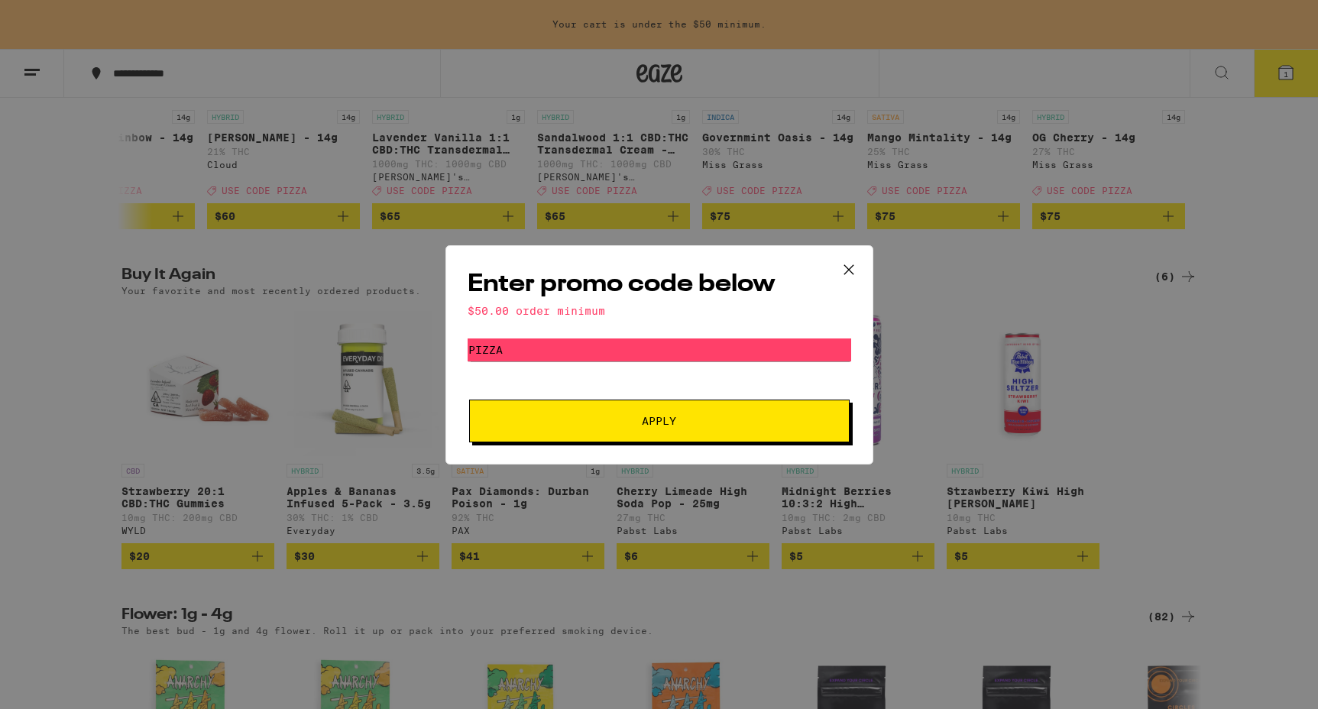
click at [681, 421] on span "Apply" at bounding box center [659, 421] width 275 height 11
click at [850, 269] on icon at bounding box center [848, 269] width 23 height 23
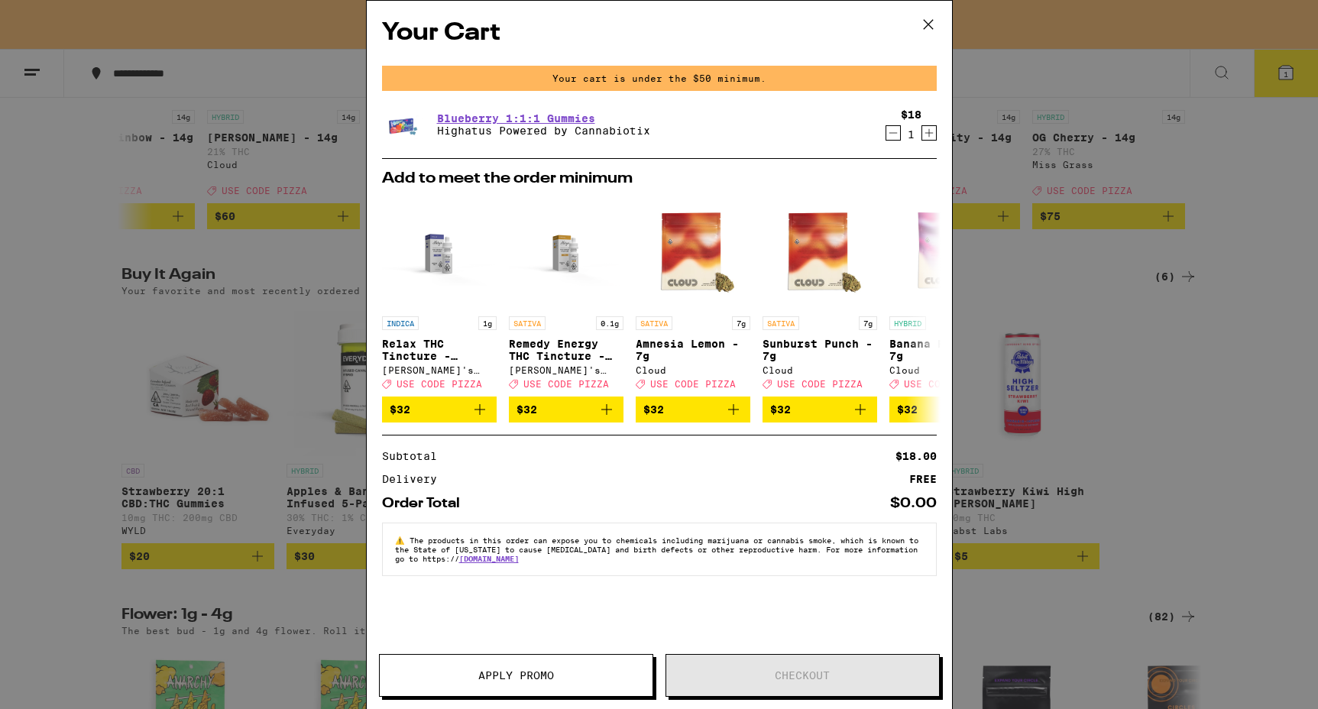
click at [1229, 404] on div "Your Cart Your cart is under the $50 minimum. Blueberry 1:1:1 Gummies Highatus …" at bounding box center [659, 354] width 1318 height 709
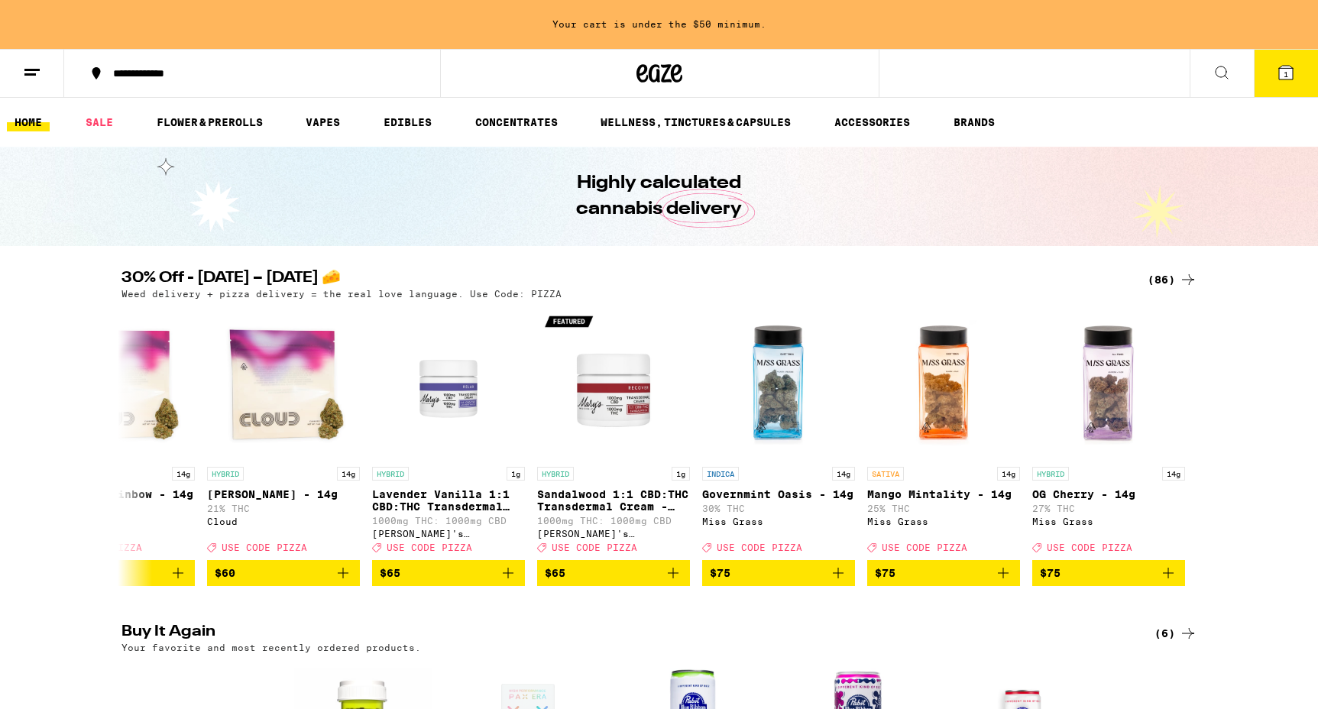
click at [1215, 73] on icon at bounding box center [1221, 72] width 12 height 12
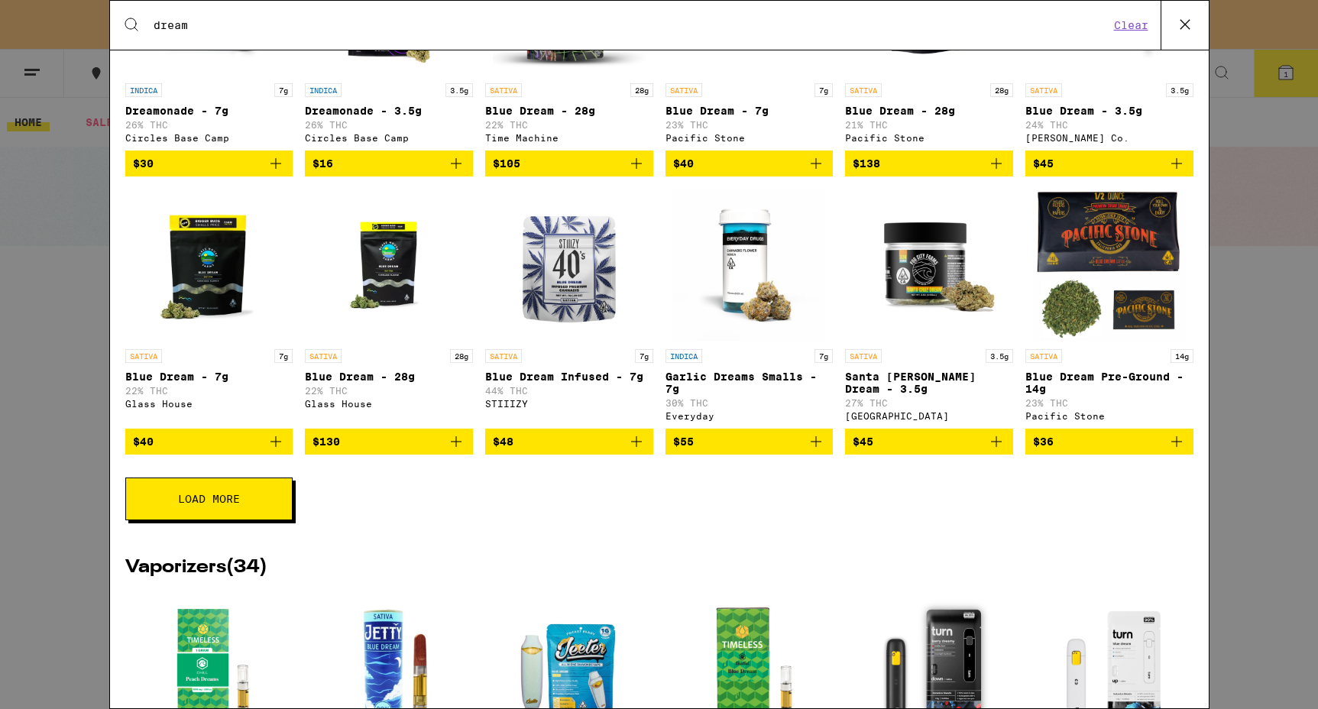
scroll to position [366, 0]
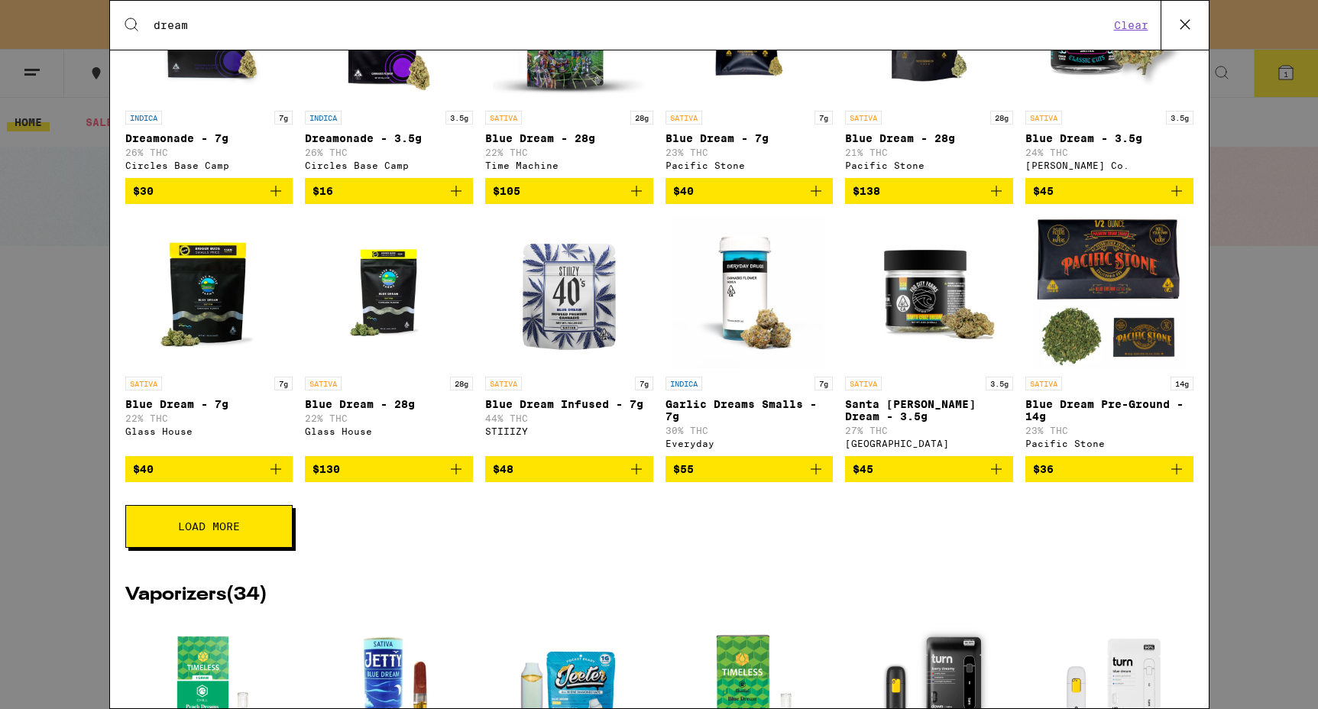
type input "dream"
click at [219, 532] on span "Load More" at bounding box center [209, 526] width 62 height 11
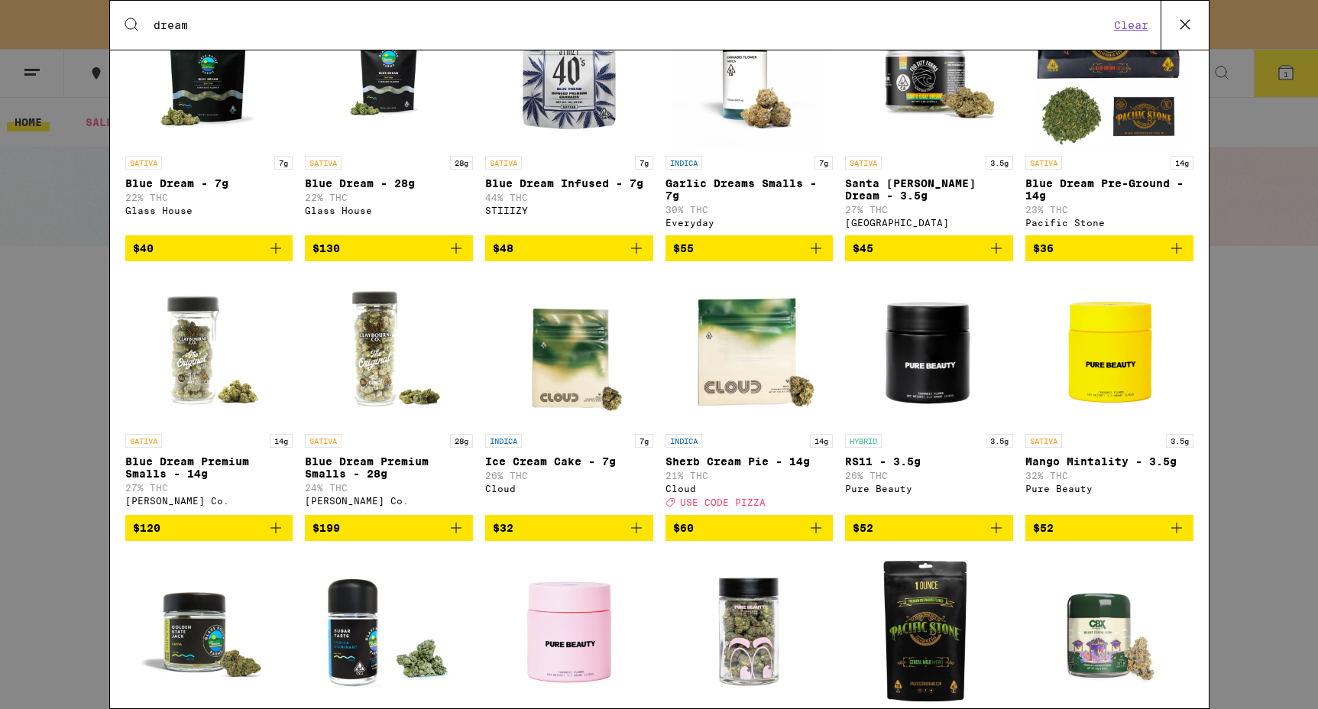
scroll to position [587, 0]
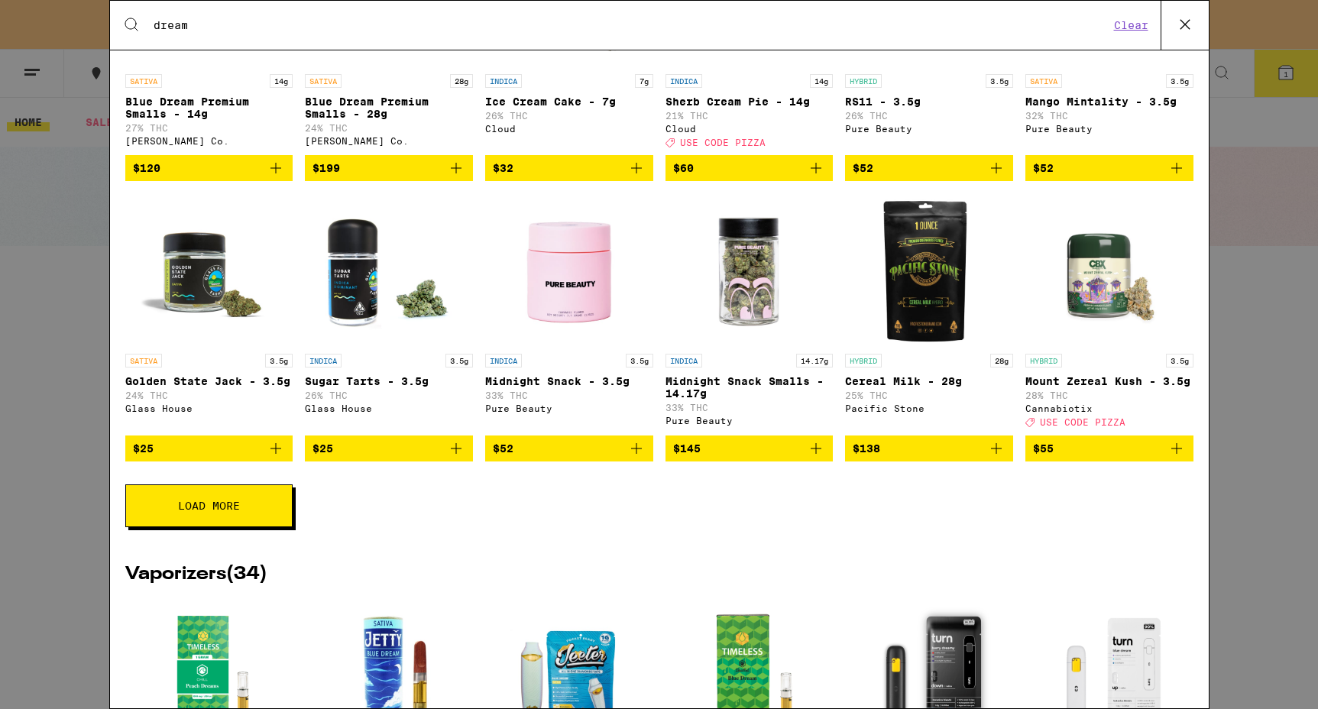
click at [279, 527] on button "Load More" at bounding box center [208, 505] width 167 height 43
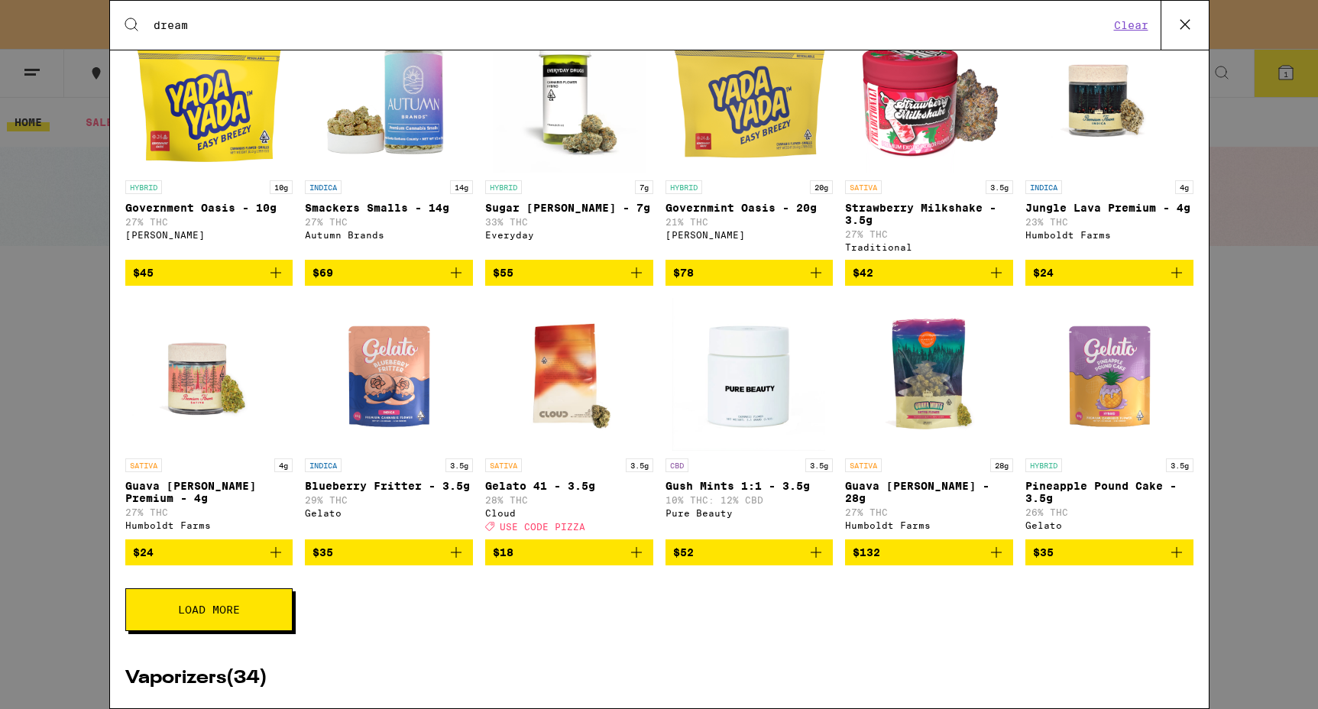
scroll to position [1402, 0]
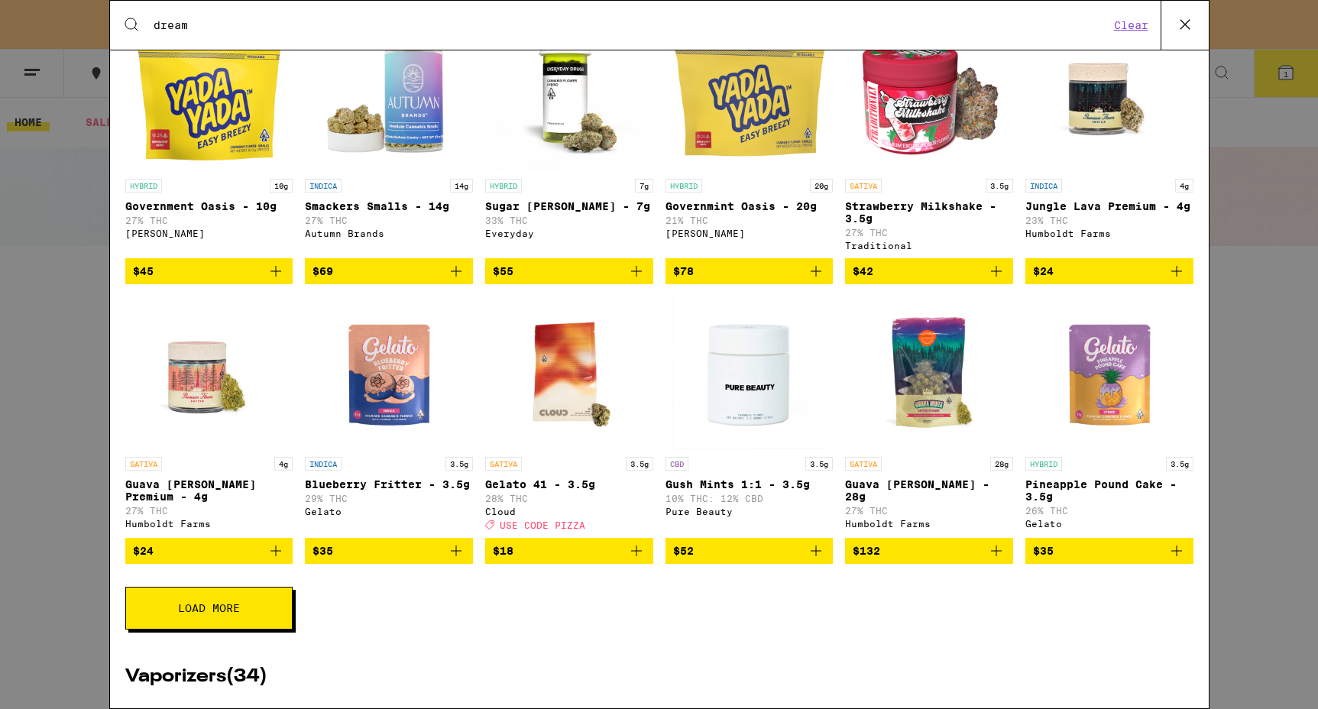
click at [814, 560] on icon "Add to bag" at bounding box center [816, 551] width 18 height 18
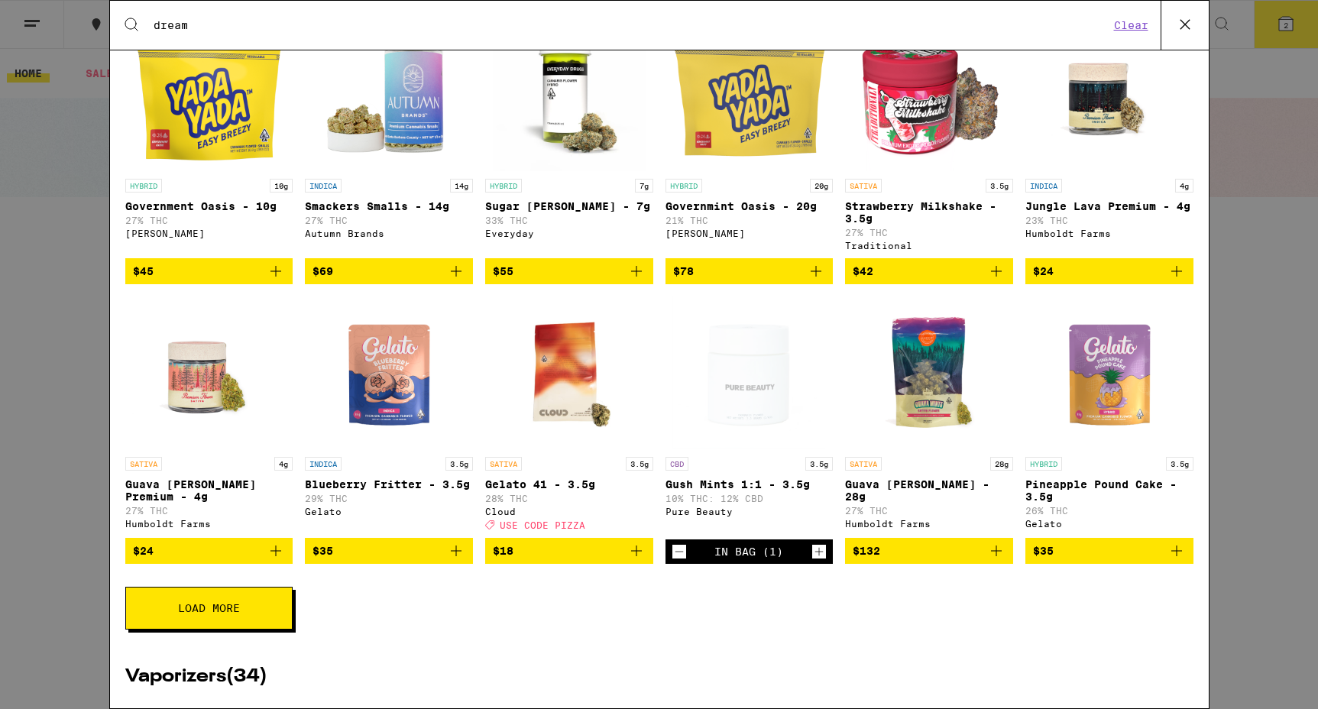
click at [1190, 22] on icon at bounding box center [1184, 24] width 23 height 23
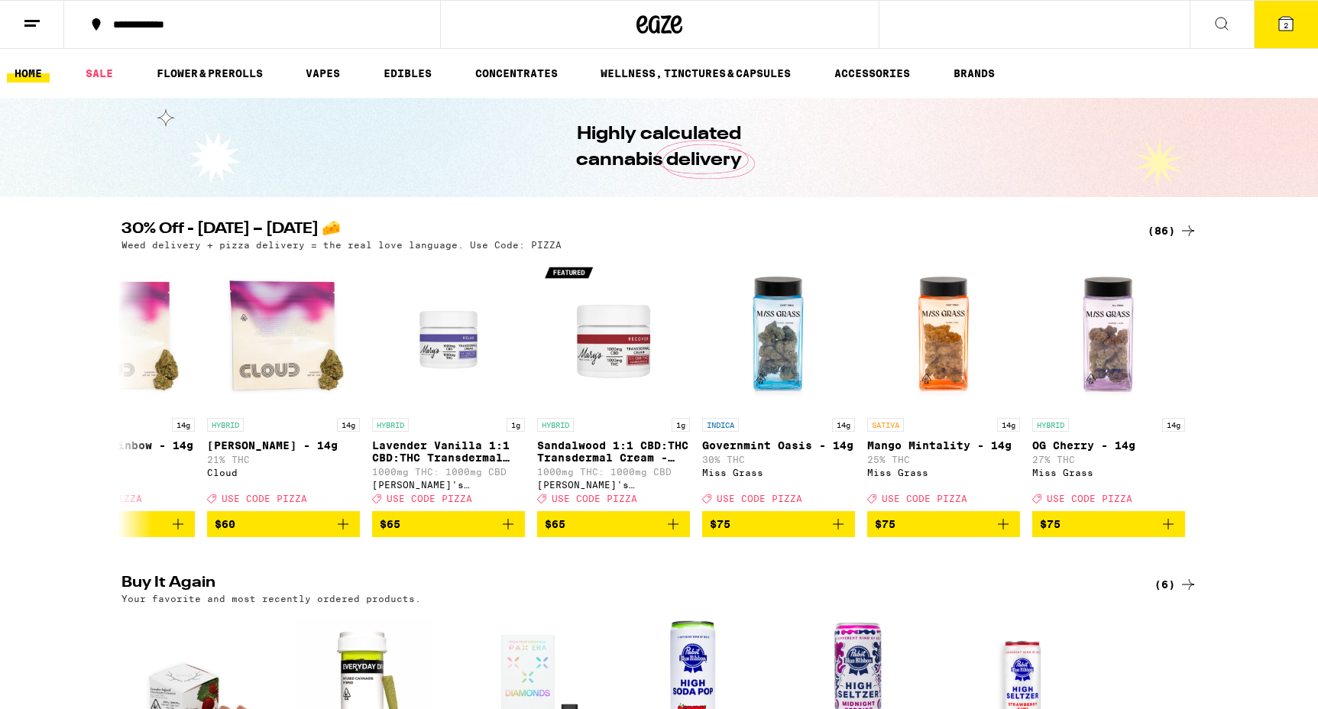
click at [1281, 23] on icon at bounding box center [1286, 24] width 14 height 14
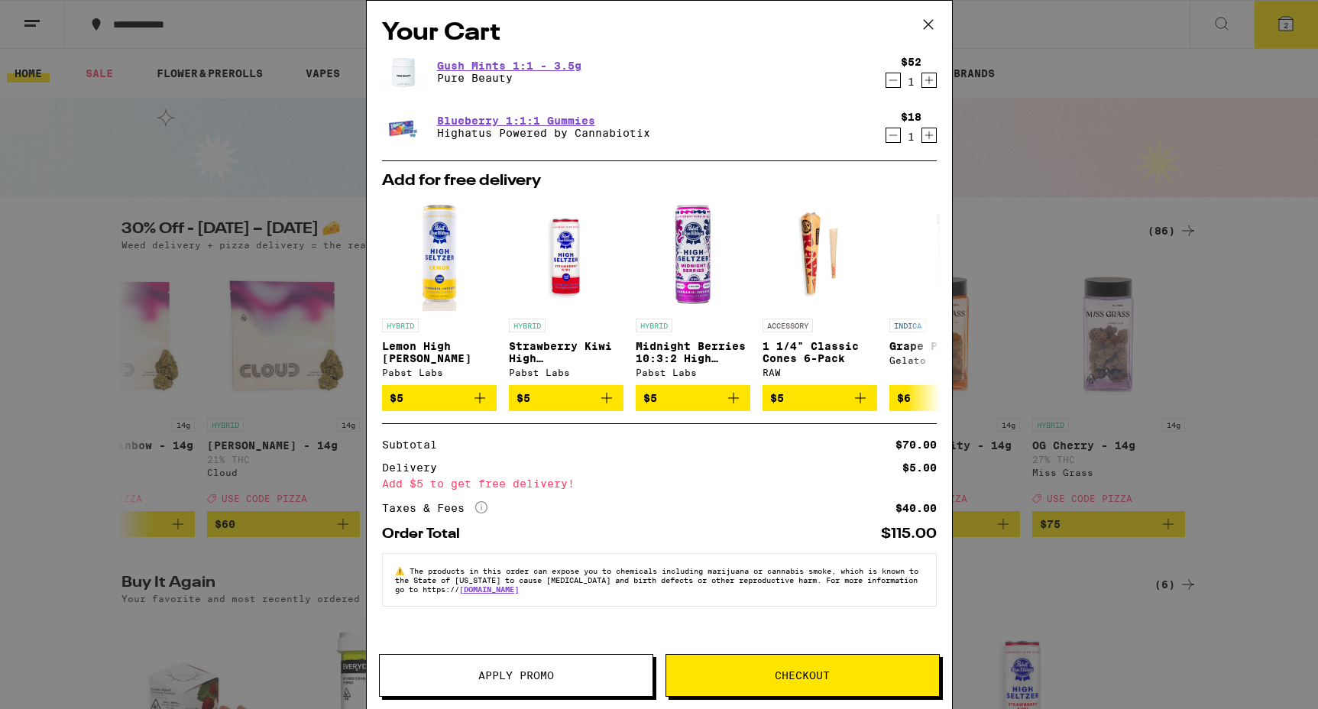
click at [531, 658] on button "Apply Promo" at bounding box center [516, 675] width 274 height 43
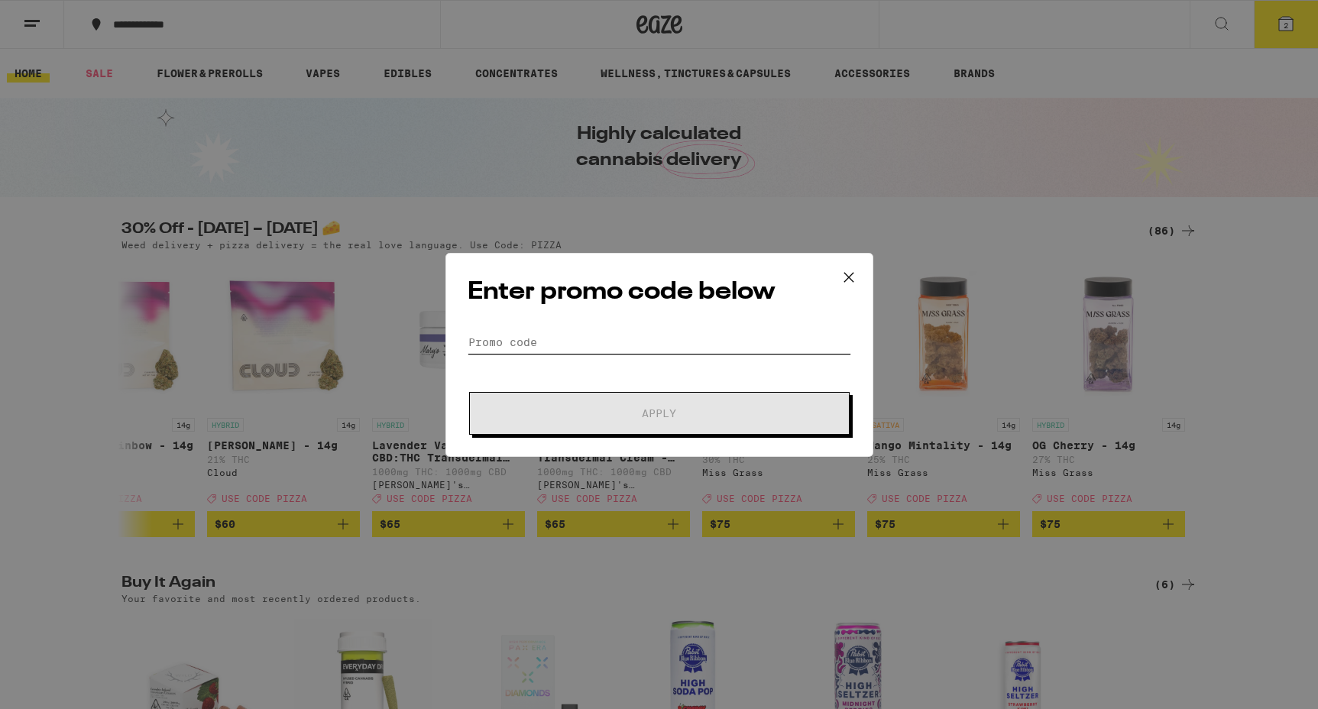
click at [544, 334] on input "Promo Code" at bounding box center [658, 342] width 383 height 23
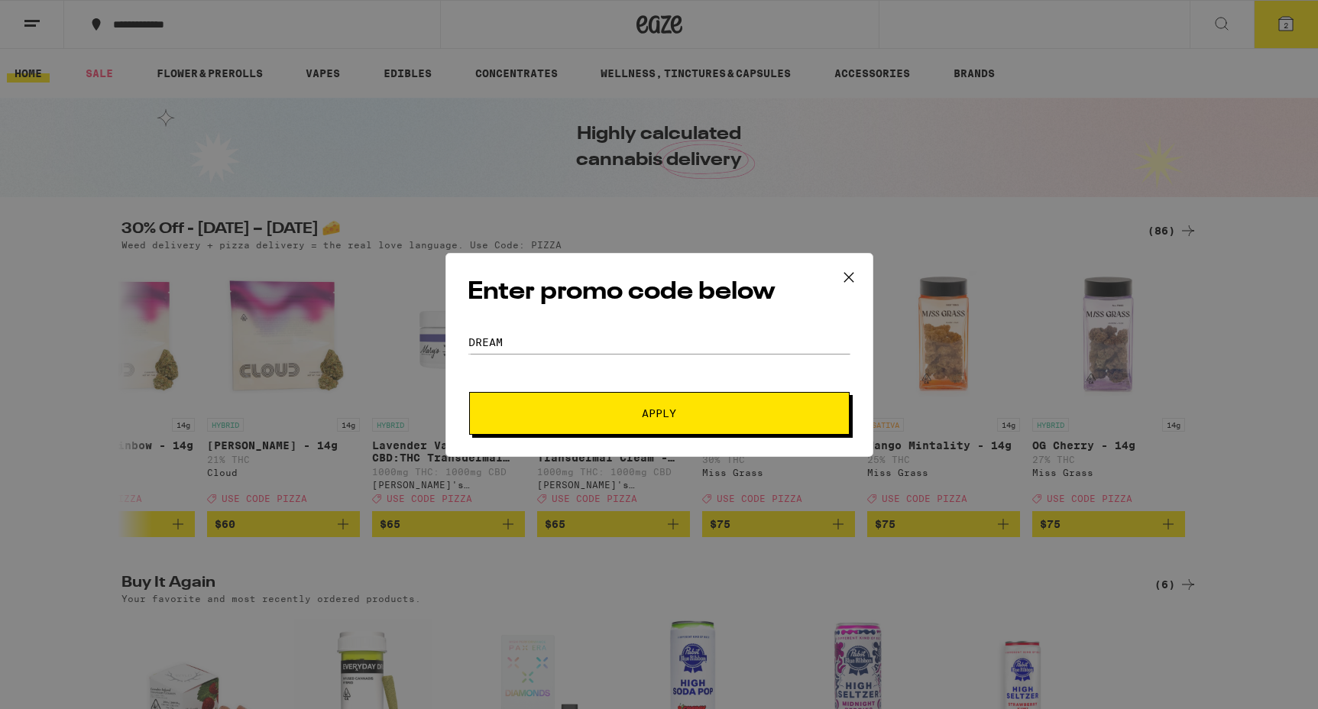
click at [670, 408] on span "Apply" at bounding box center [659, 413] width 34 height 11
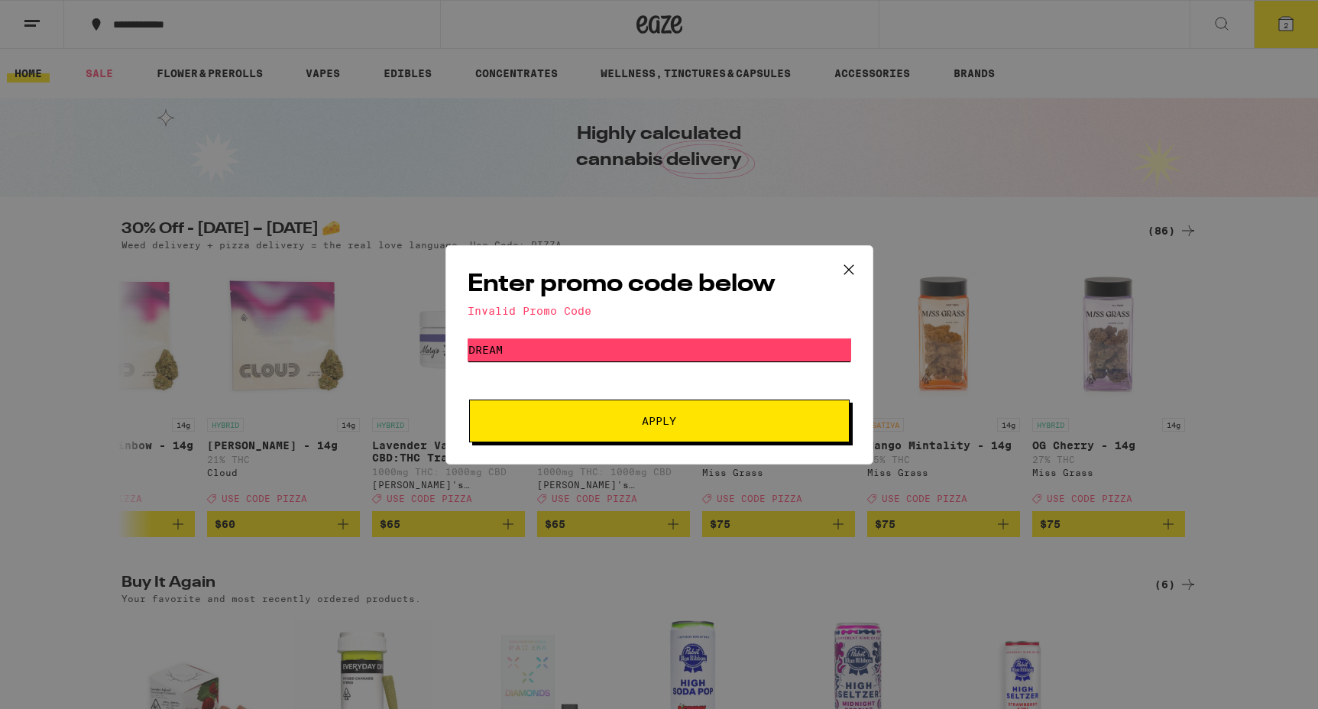
click at [577, 361] on input "dream" at bounding box center [658, 349] width 383 height 23
type input "pizza"
click at [651, 416] on span "Apply" at bounding box center [659, 421] width 34 height 11
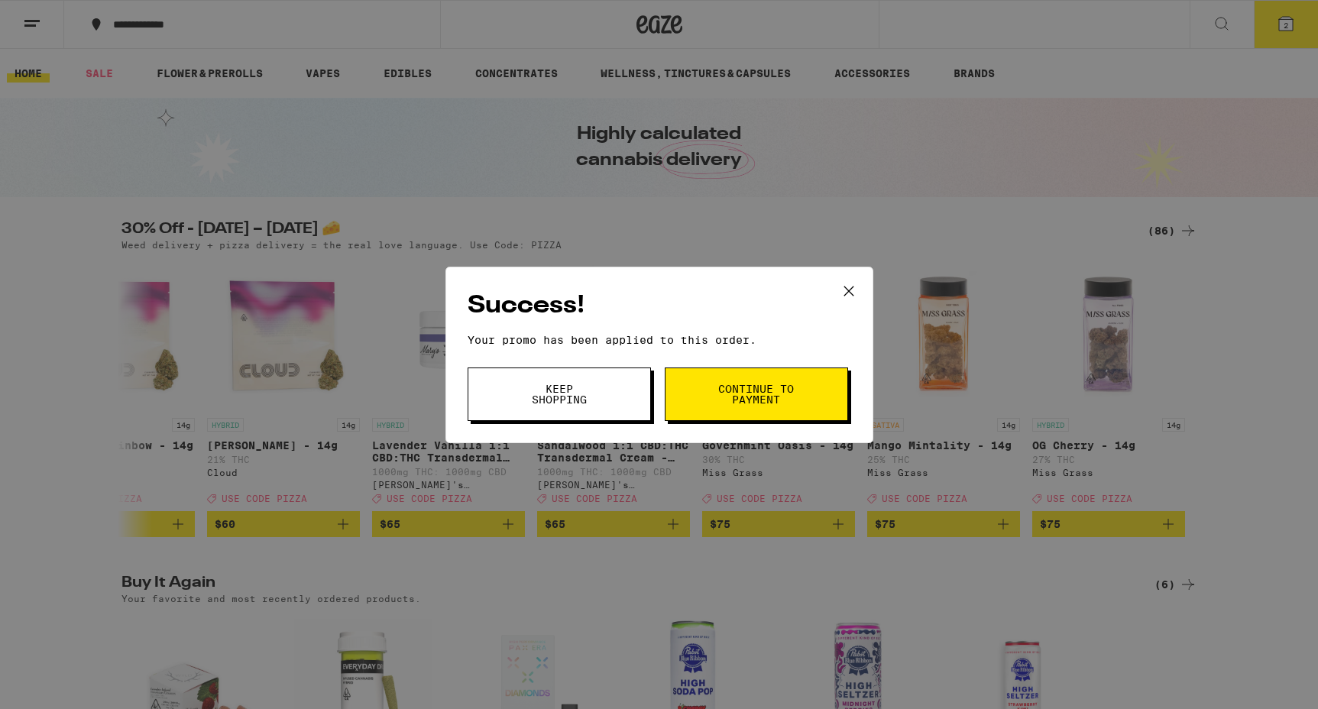
click at [611, 406] on button "Keep Shopping" at bounding box center [558, 393] width 183 height 53
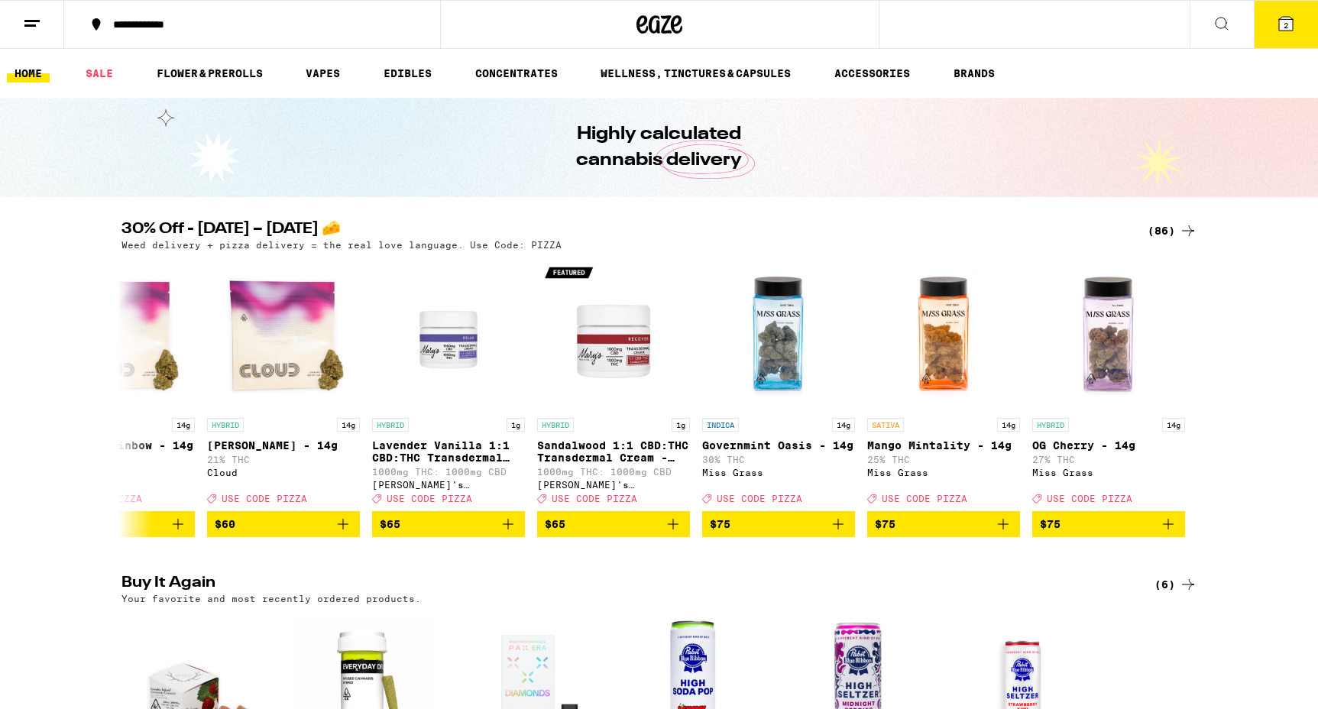
click at [1292, 20] on icon at bounding box center [1285, 24] width 18 height 18
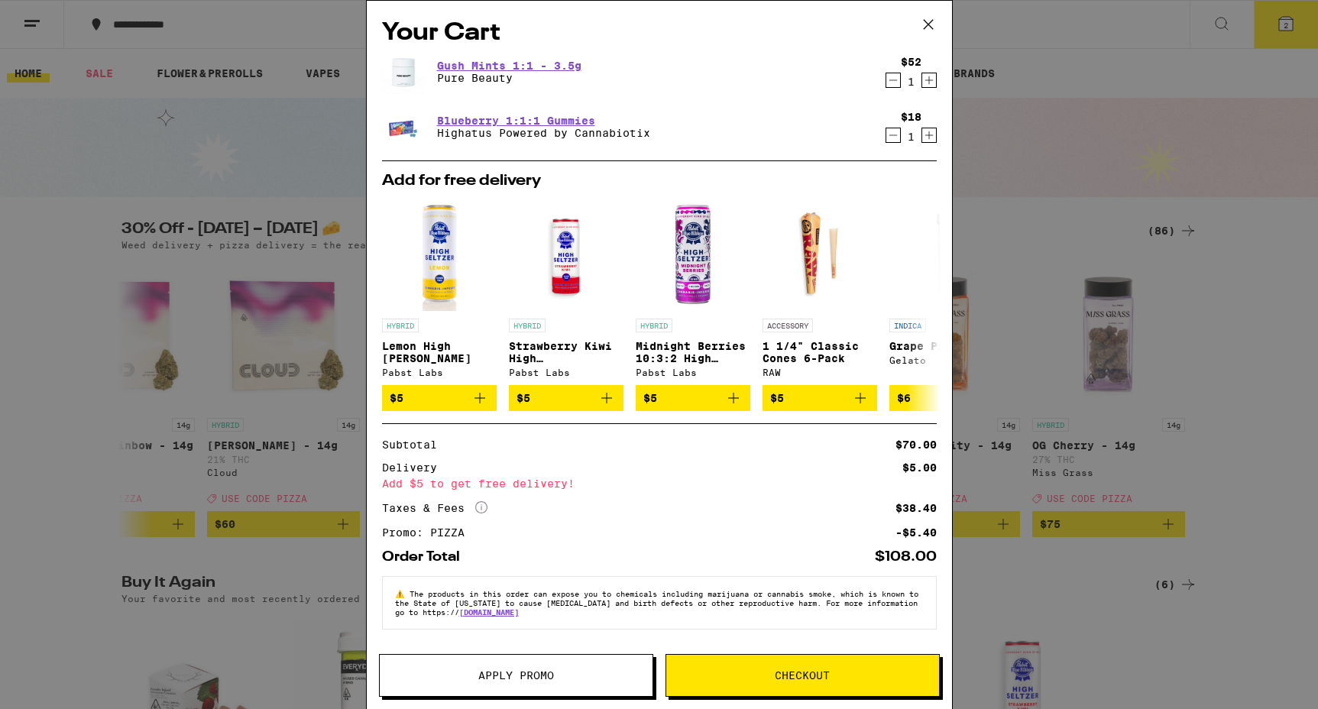
click at [893, 76] on icon "Decrement" at bounding box center [893, 80] width 14 height 18
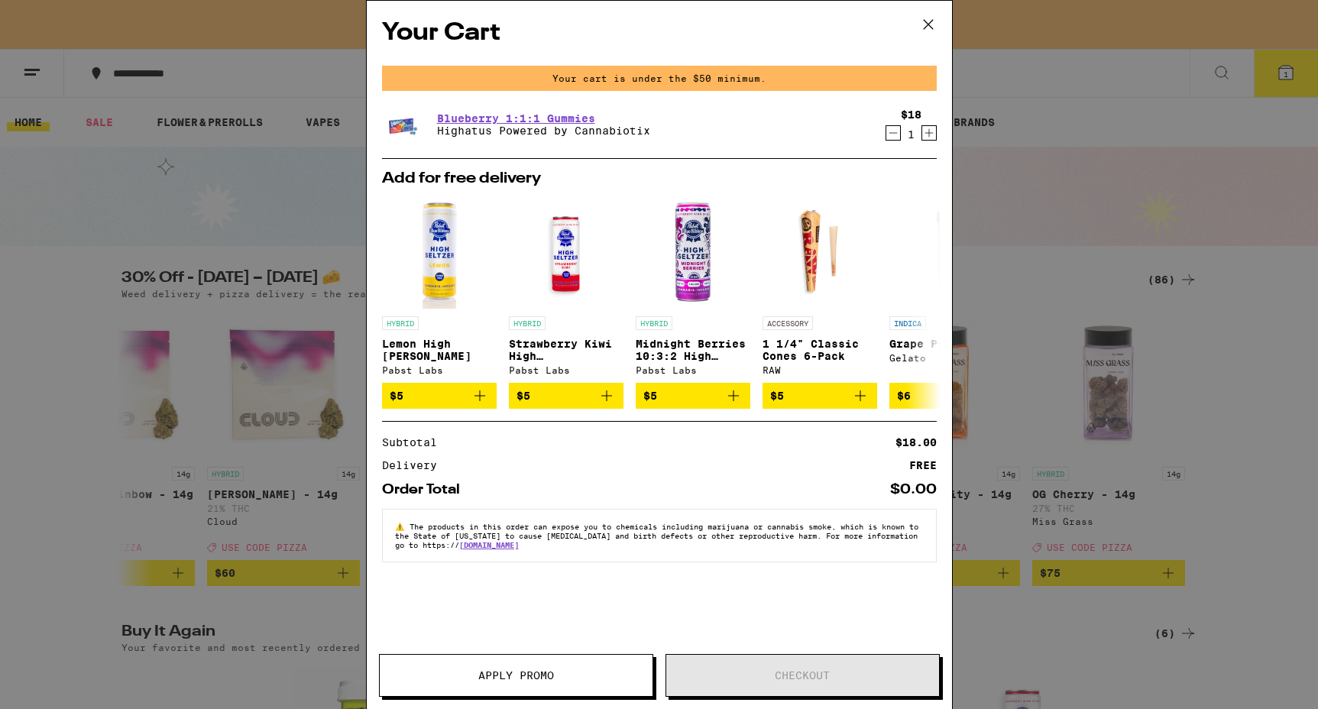
click at [928, 24] on icon at bounding box center [927, 24] width 9 height 9
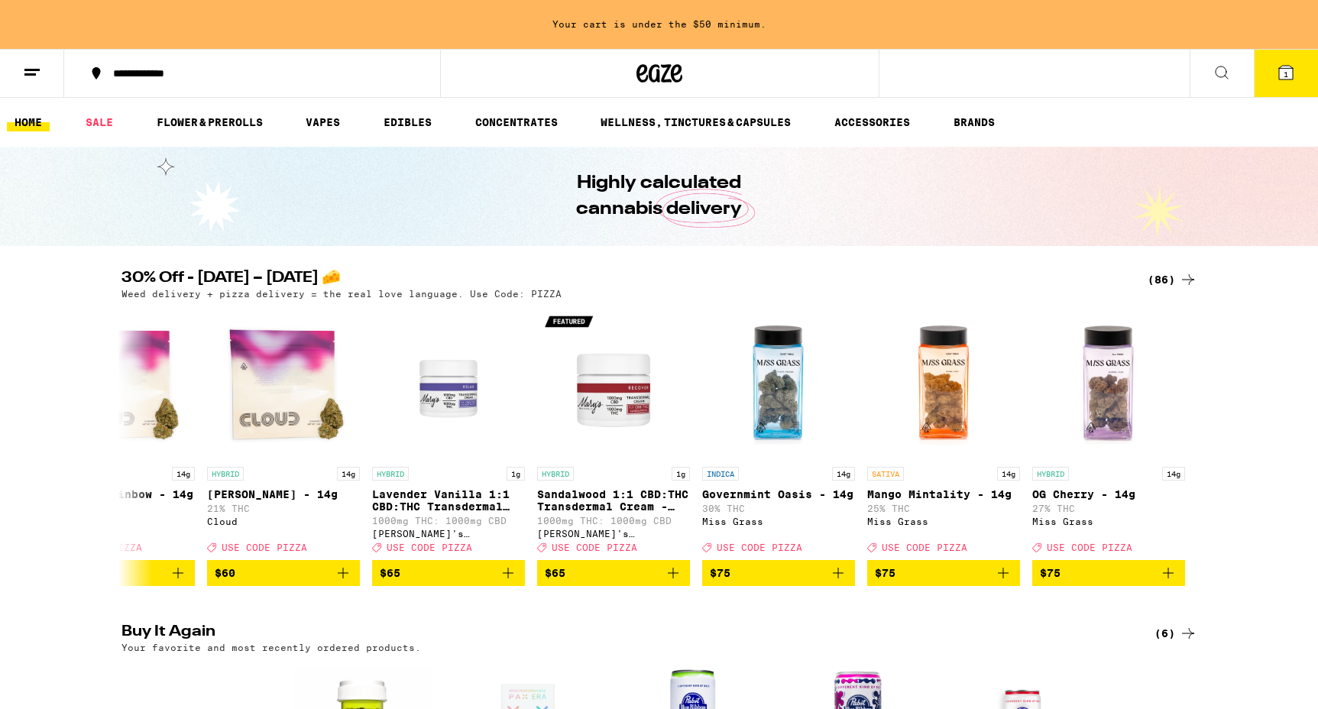
click at [1276, 69] on icon at bounding box center [1285, 72] width 18 height 18
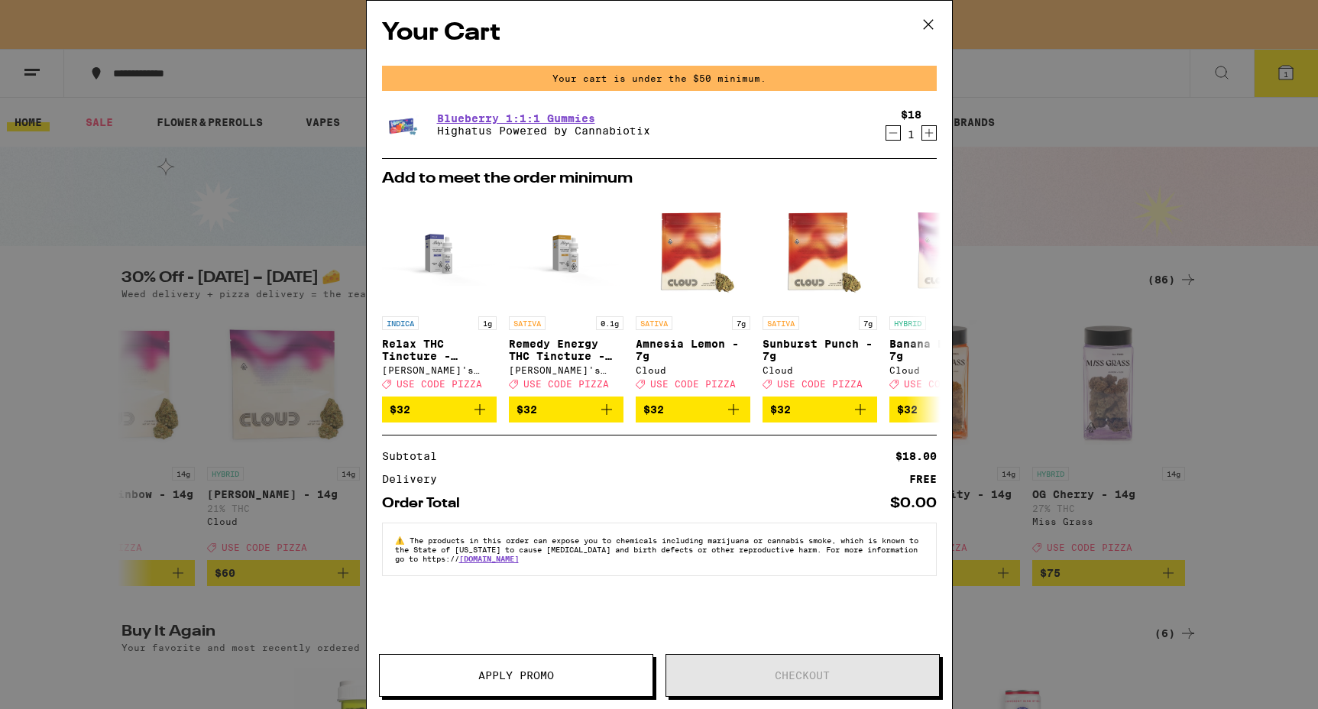
click at [930, 136] on icon "Increment" at bounding box center [929, 133] width 14 height 18
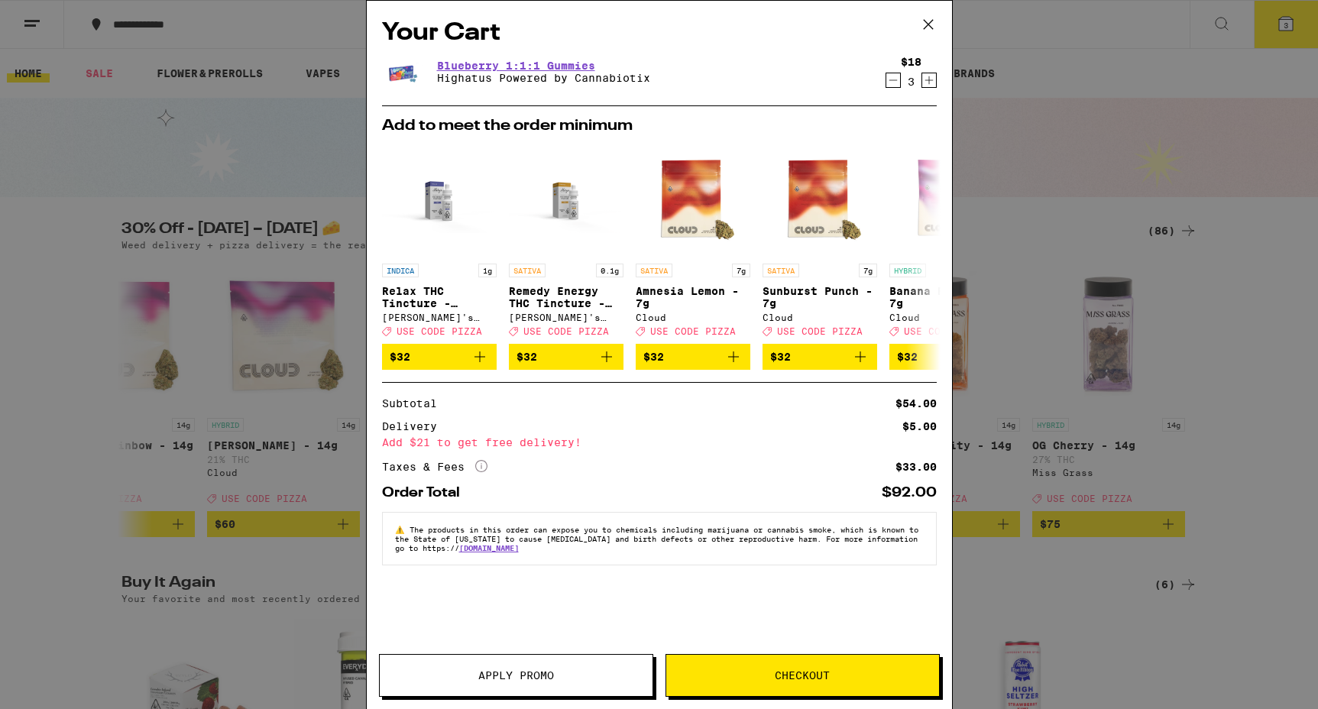
click at [928, 27] on icon at bounding box center [928, 24] width 23 height 23
